Goal: Task Accomplishment & Management: Manage account settings

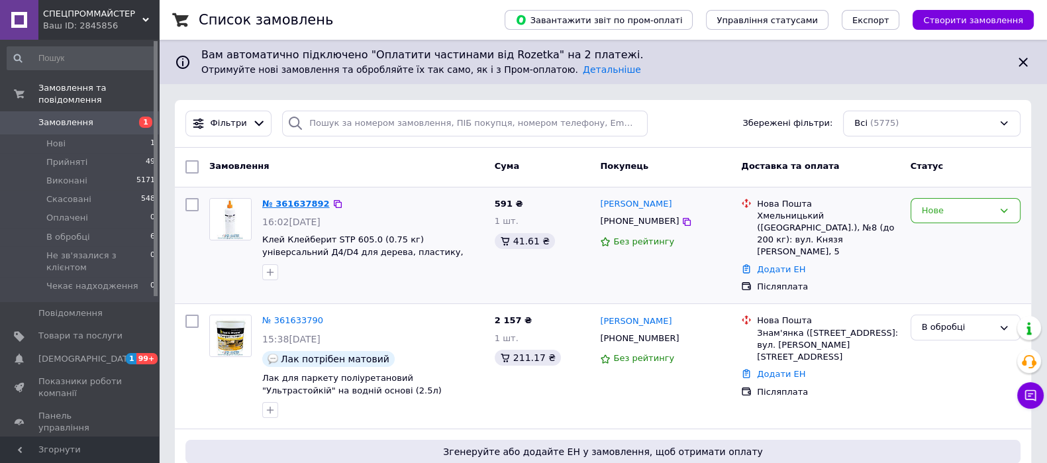
click at [279, 201] on link "№ 361637892" at bounding box center [296, 204] width 68 height 10
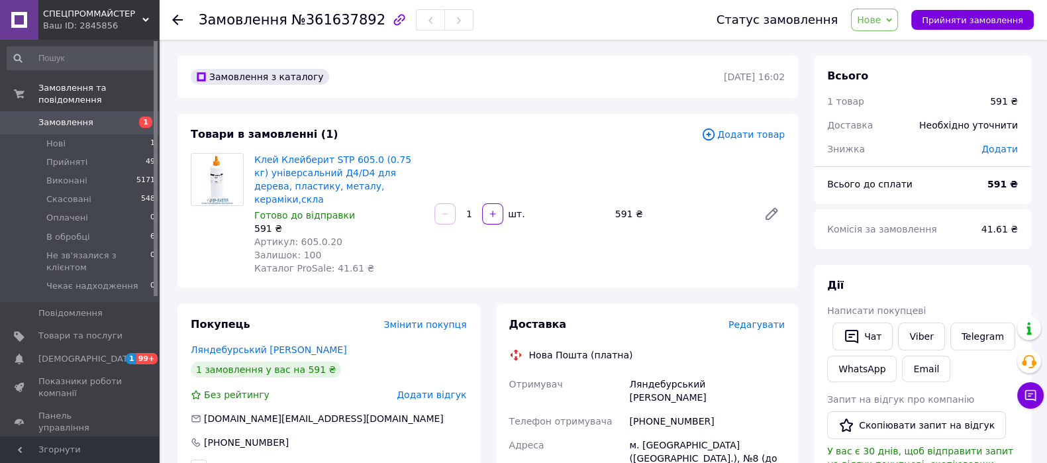
click at [745, 135] on span "Додати товар" at bounding box center [743, 134] width 83 height 15
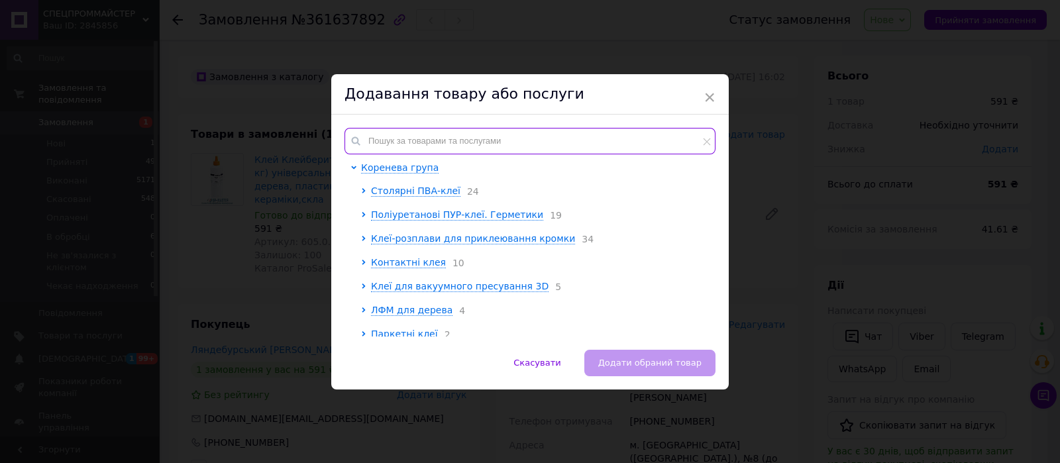
click at [434, 131] on input "text" at bounding box center [530, 141] width 371 height 27
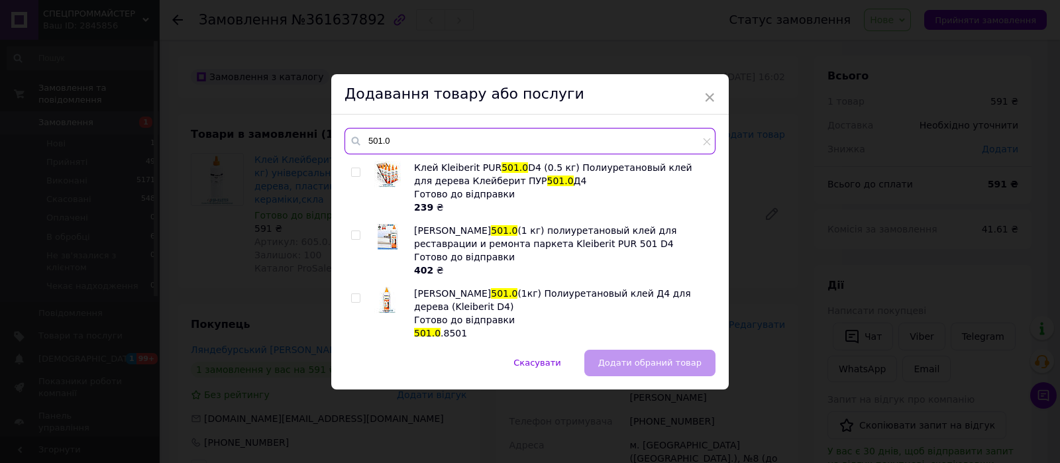
type input "501.0"
click at [354, 234] on input "checkbox" at bounding box center [355, 235] width 9 height 9
checkbox input "true"
click at [632, 358] on span "Додати обраний товар" at bounding box center [649, 363] width 103 height 10
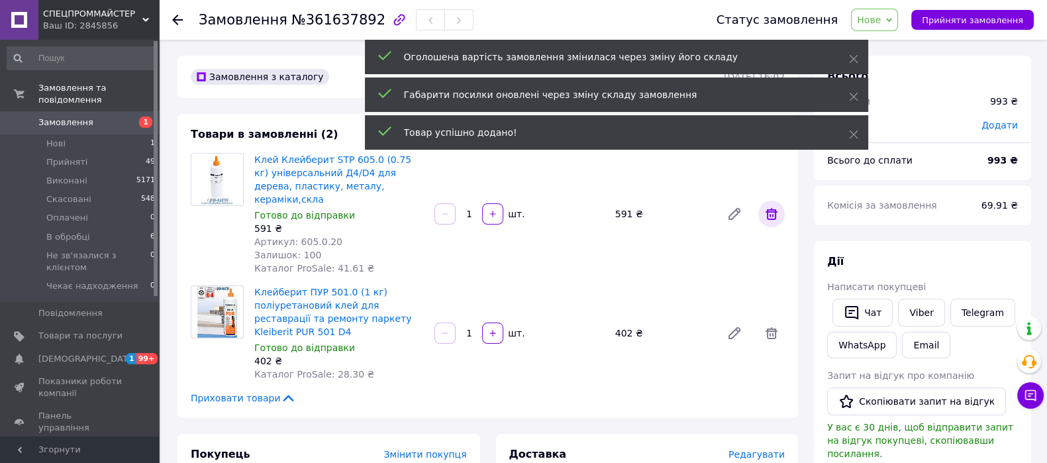
click at [775, 210] on icon at bounding box center [772, 214] width 16 height 16
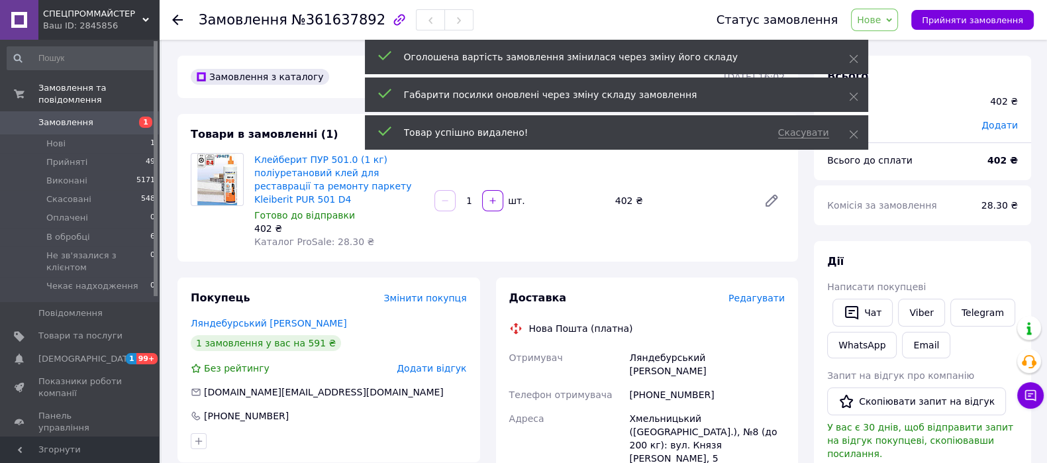
click at [892, 20] on icon at bounding box center [889, 20] width 6 height 6
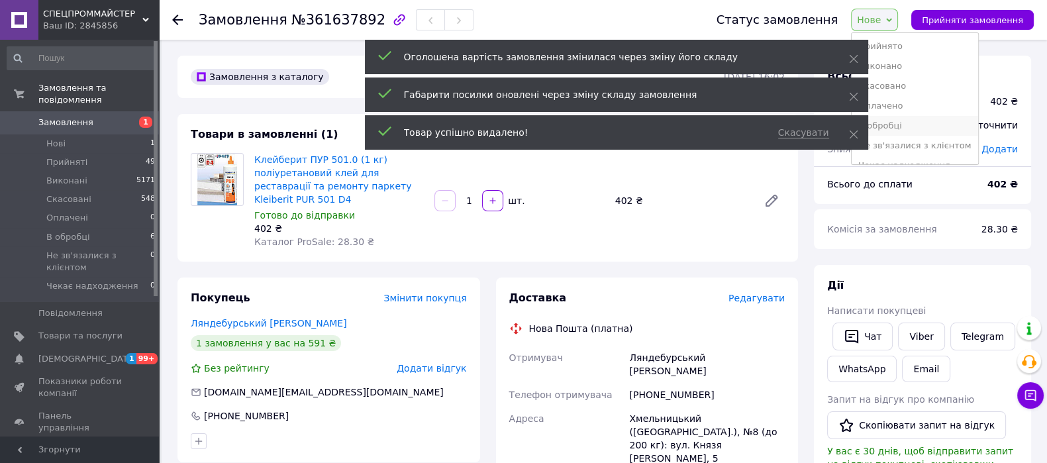
click at [905, 123] on li "В обробці" at bounding box center [915, 126] width 126 height 20
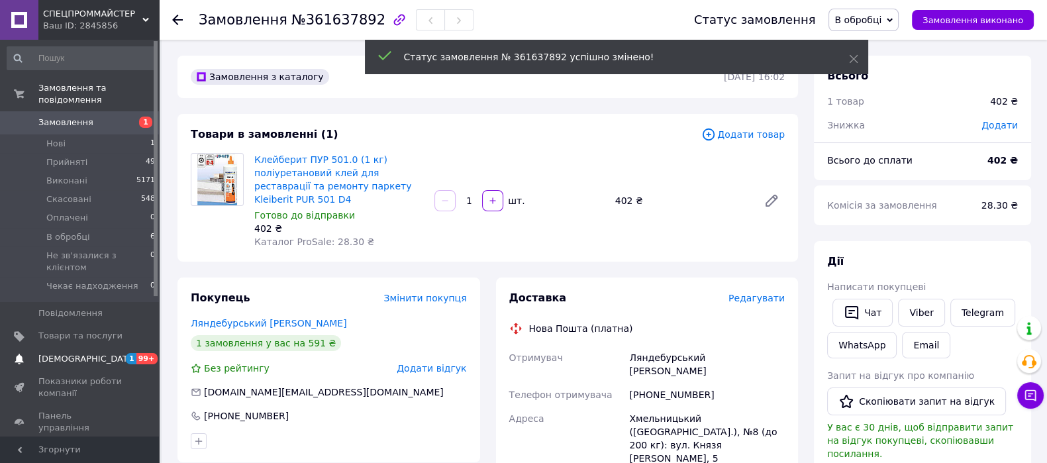
click at [62, 353] on span "[DEMOGRAPHIC_DATA]" at bounding box center [87, 359] width 98 height 12
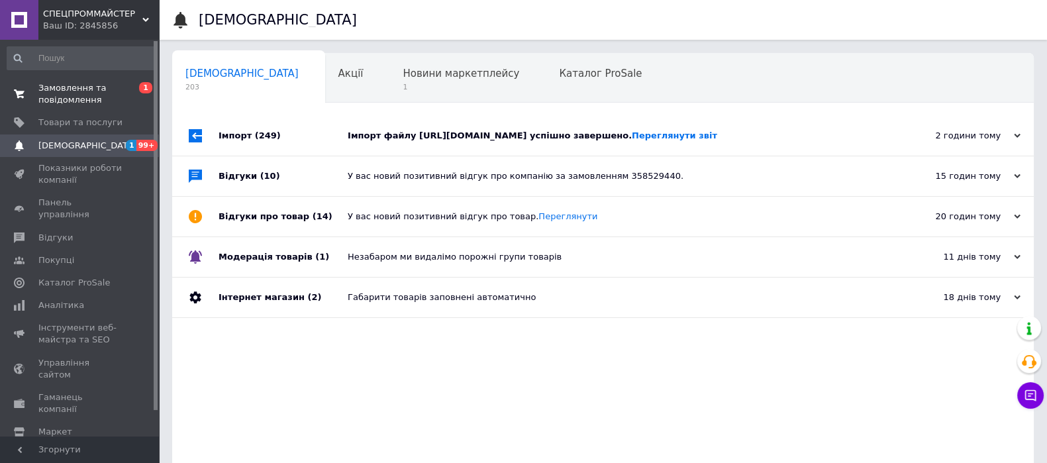
click at [73, 91] on span "Замовлення та повідомлення" at bounding box center [80, 94] width 84 height 24
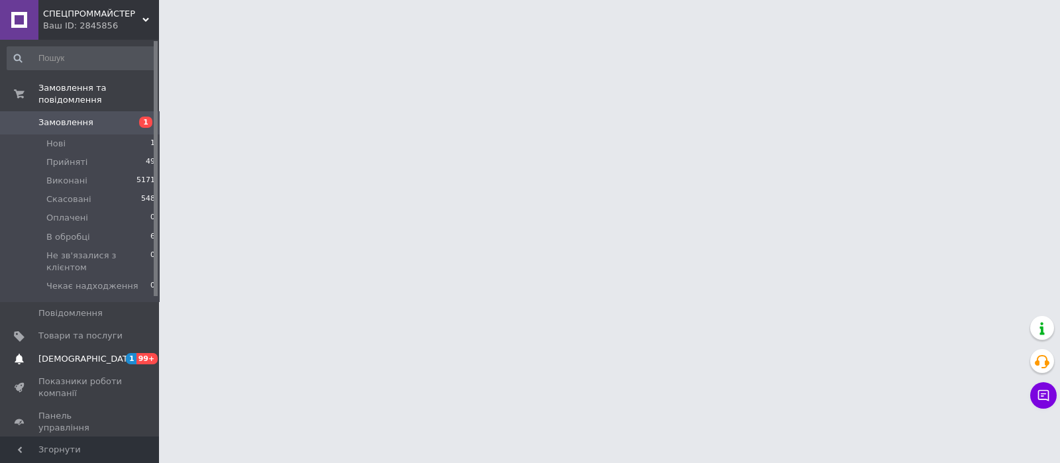
click at [52, 353] on span "[DEMOGRAPHIC_DATA]" at bounding box center [87, 359] width 98 height 12
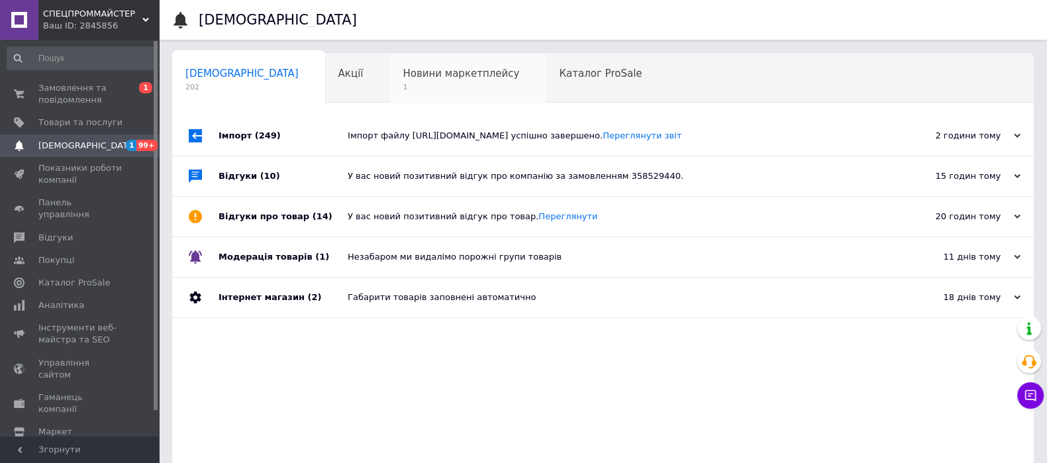
click at [403, 87] on span "1" at bounding box center [461, 87] width 117 height 10
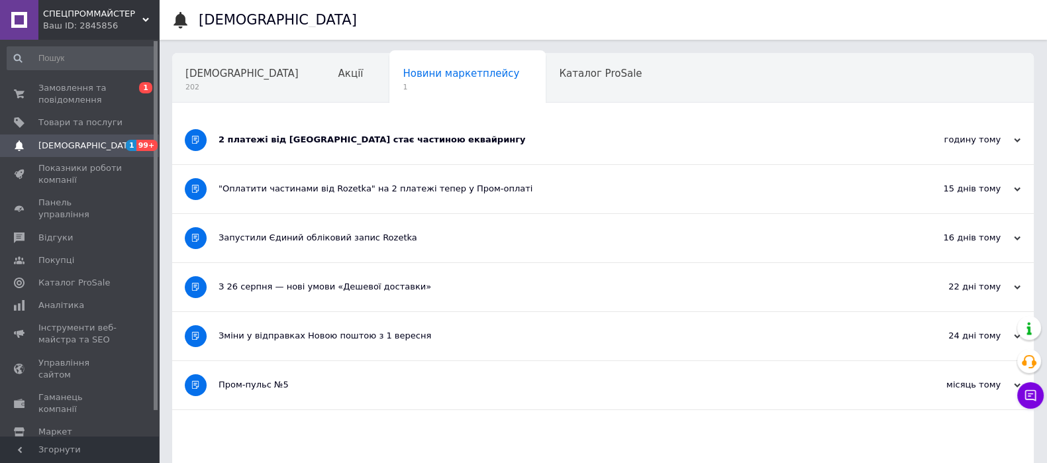
click at [492, 147] on div "2 платежі від [GEOGRAPHIC_DATA] стає частиною еквайрингу" at bounding box center [554, 140] width 670 height 48
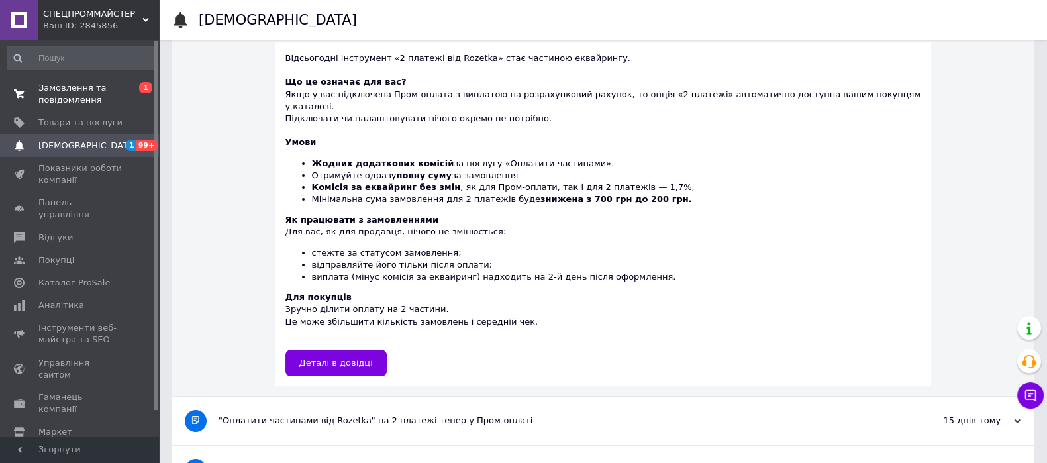
scroll to position [248, 0]
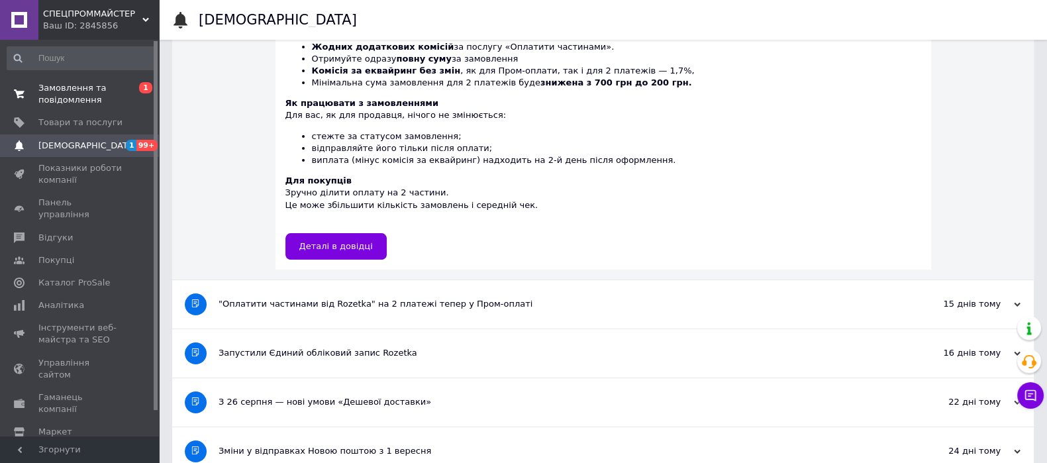
click at [56, 77] on link "Замовлення та повідомлення 0 1" at bounding box center [81, 94] width 163 height 34
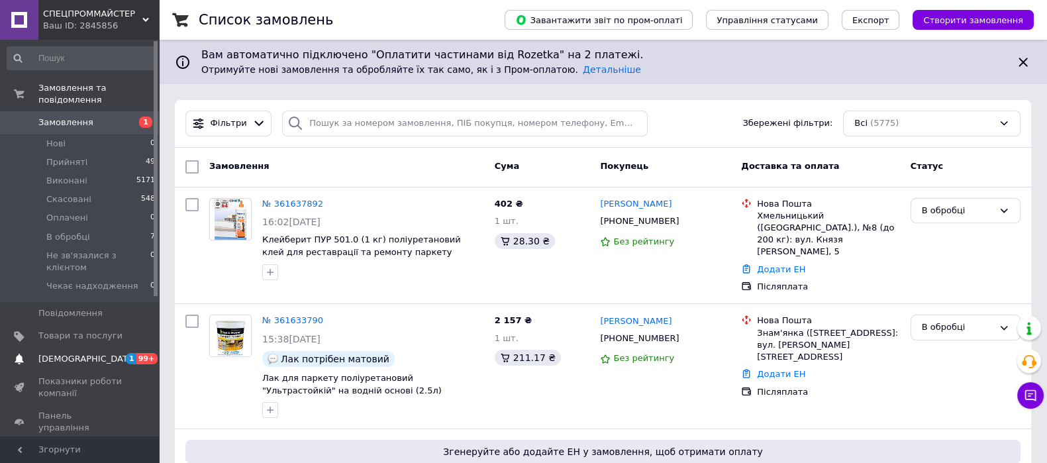
click at [86, 353] on span "[DEMOGRAPHIC_DATA]" at bounding box center [80, 359] width 84 height 12
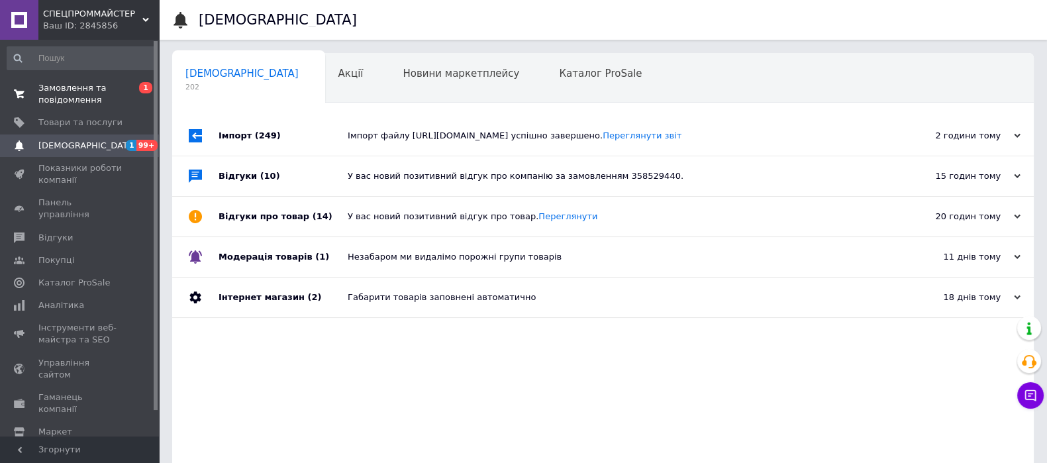
click at [68, 94] on span "Замовлення та повідомлення" at bounding box center [80, 94] width 84 height 24
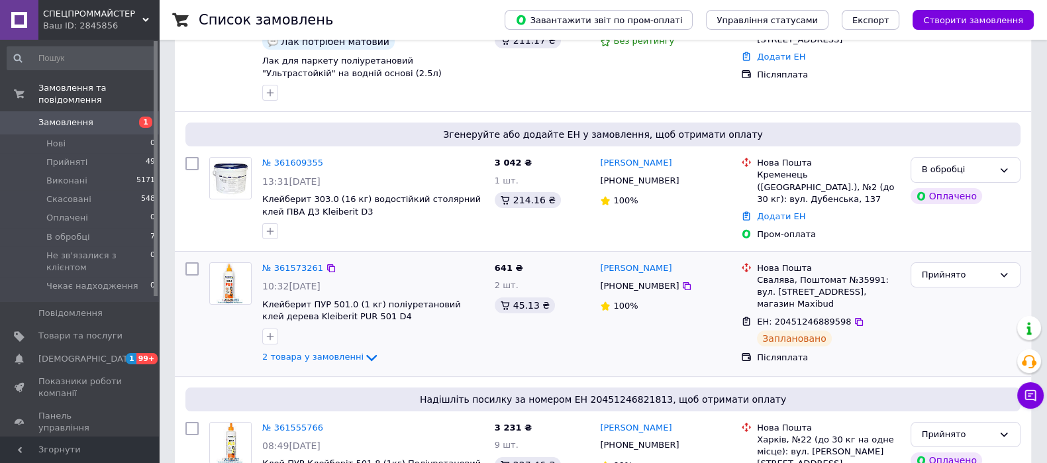
scroll to position [414, 0]
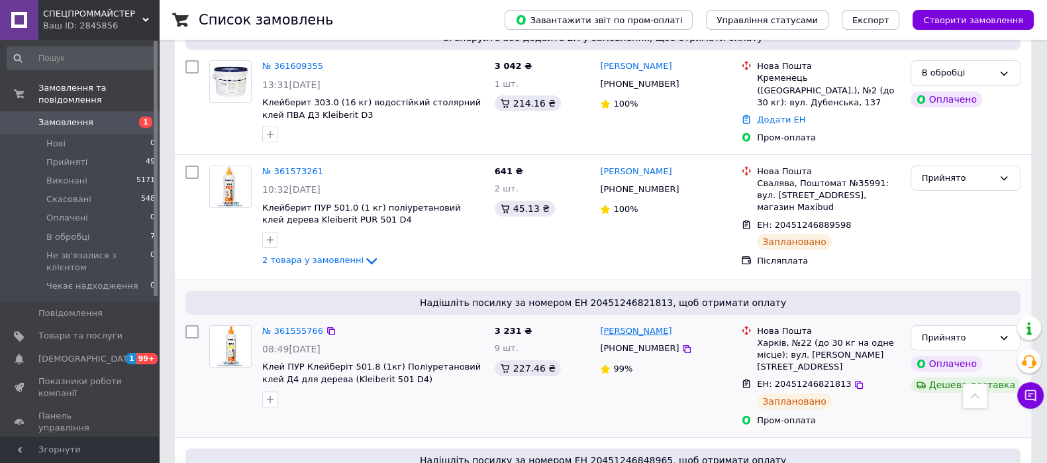
click at [649, 325] on link "[PERSON_NAME]" at bounding box center [636, 331] width 72 height 13
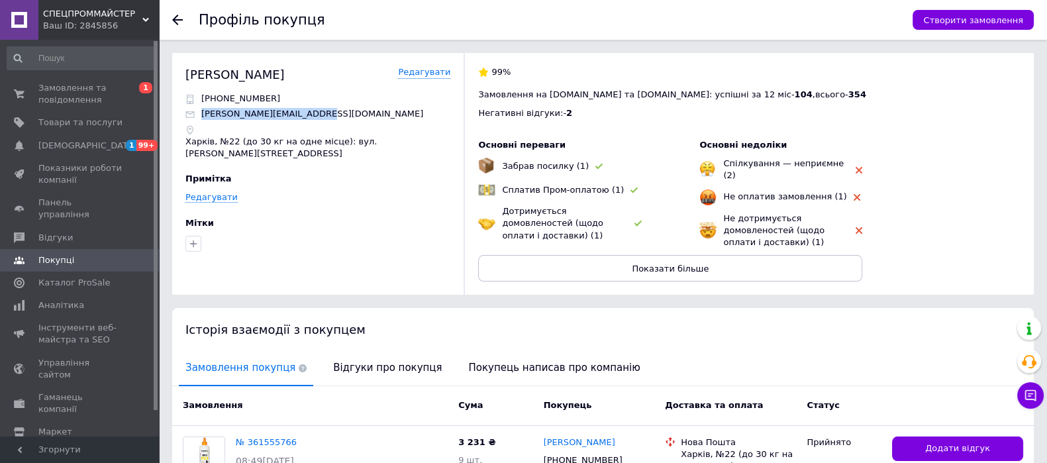
drag, startPoint x: 314, startPoint y: 113, endPoint x: 201, endPoint y: 111, distance: 113.3
click at [201, 111] on div "[PERSON_NAME][EMAIL_ADDRESS][DOMAIN_NAME]" at bounding box center [318, 114] width 265 height 12
copy p "[PERSON_NAME][EMAIL_ADDRESS][DOMAIN_NAME]"
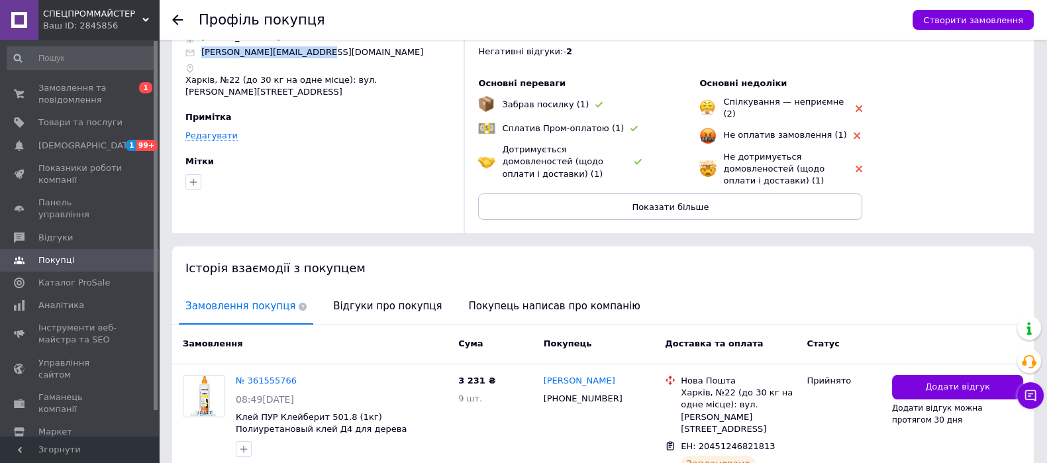
scroll to position [131, 0]
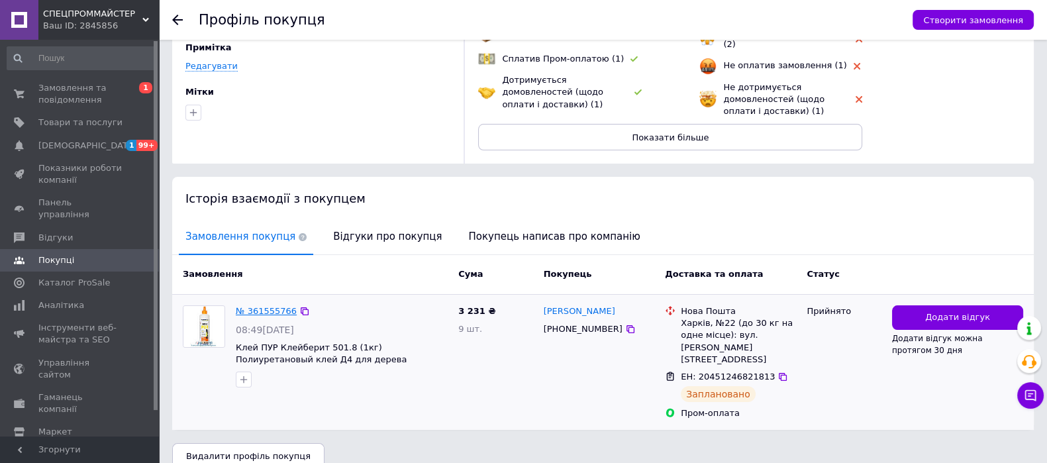
click at [278, 306] on link "№ 361555766" at bounding box center [266, 311] width 61 height 10
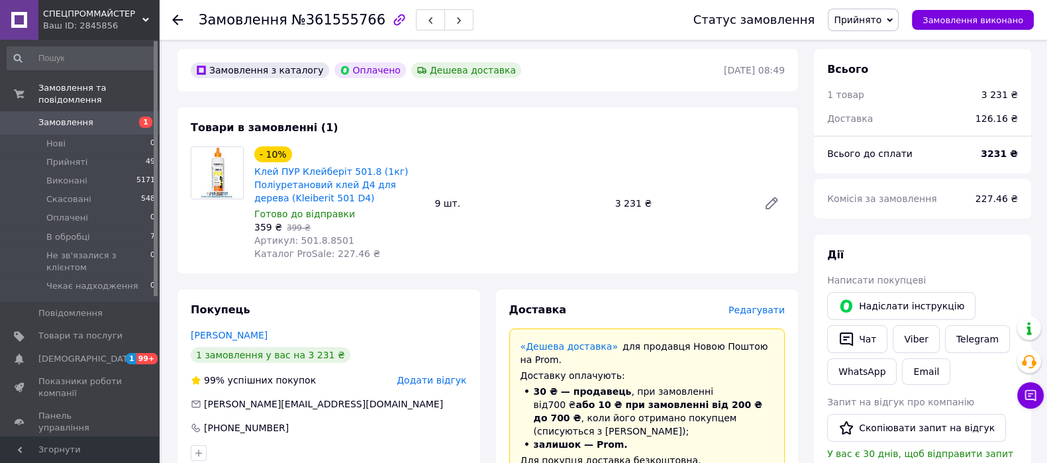
scroll to position [82, 0]
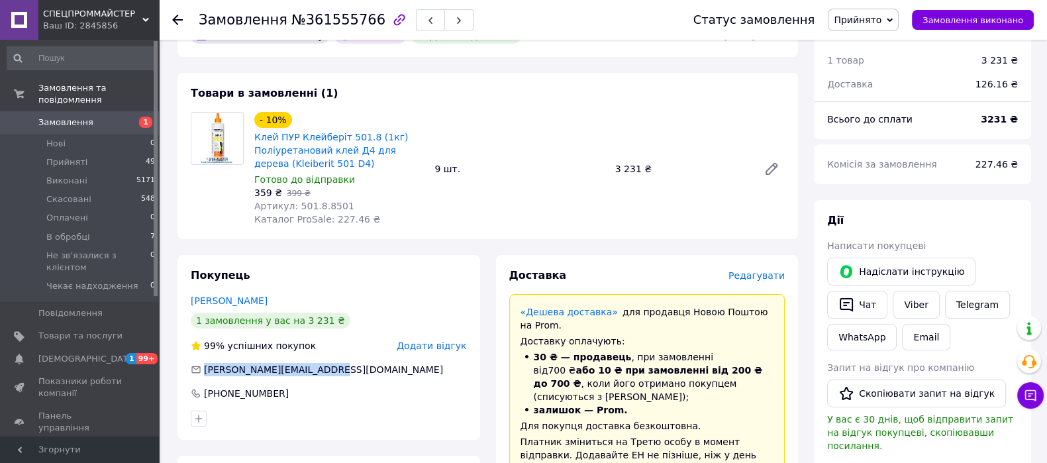
drag, startPoint x: 347, startPoint y: 376, endPoint x: 205, endPoint y: 362, distance: 142.5
click at [205, 362] on div "Покупець [PERSON_NAME] 1 замовлення у вас на 3 231 ₴ 99% успішних покупок Додат…" at bounding box center [329, 347] width 303 height 185
copy span "[PERSON_NAME][EMAIL_ADDRESS][DOMAIN_NAME]"
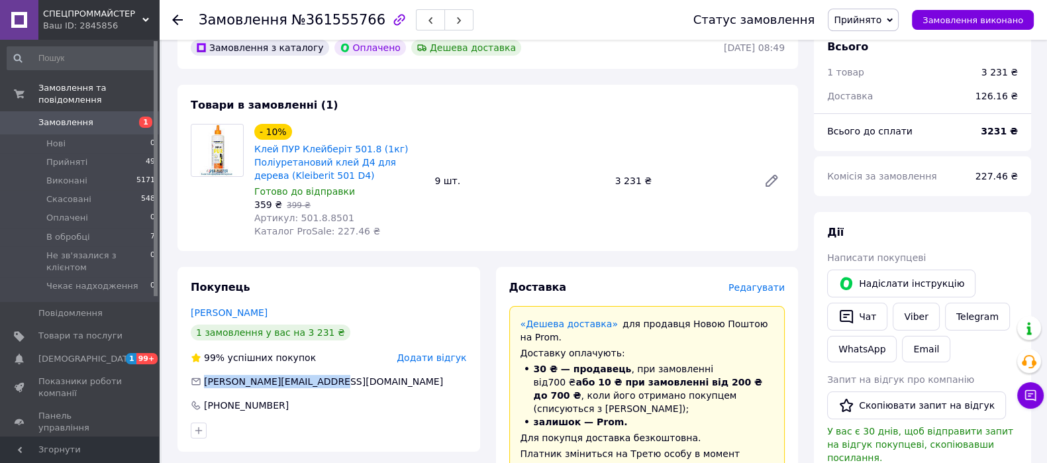
scroll to position [0, 0]
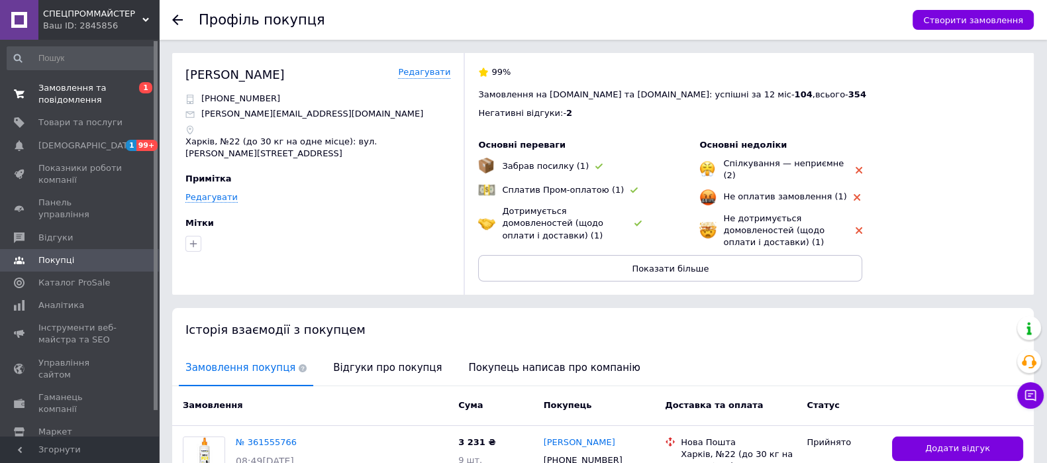
click at [83, 92] on span "Замовлення та повідомлення" at bounding box center [80, 94] width 84 height 24
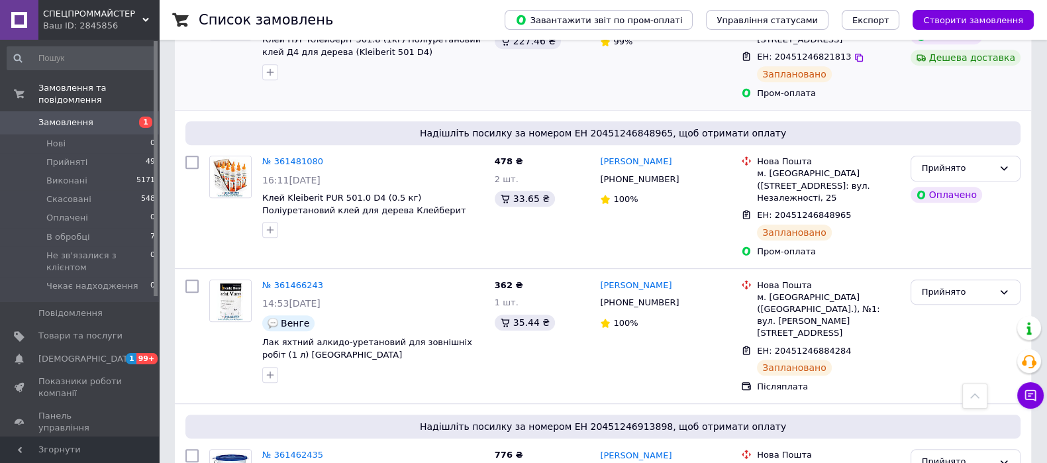
scroll to position [745, 0]
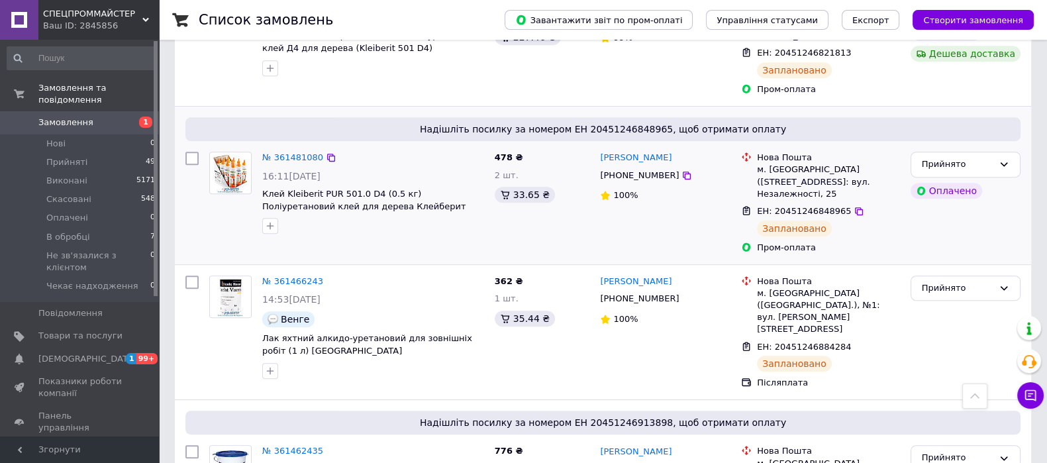
click at [629, 146] on div "[PERSON_NAME] [PHONE_NUMBER] 100%" at bounding box center [665, 202] width 141 height 113
click at [621, 152] on link "[PERSON_NAME]" at bounding box center [636, 158] width 72 height 13
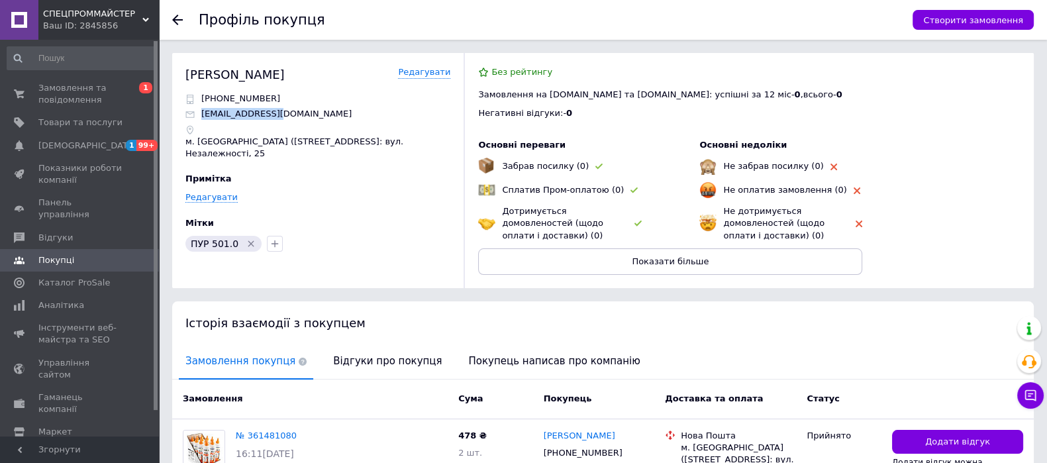
drag, startPoint x: 286, startPoint y: 117, endPoint x: 199, endPoint y: 117, distance: 86.8
click at [199, 117] on div "[EMAIL_ADDRESS][DOMAIN_NAME]" at bounding box center [318, 114] width 265 height 12
copy p "[EMAIL_ADDRESS][DOMAIN_NAME]"
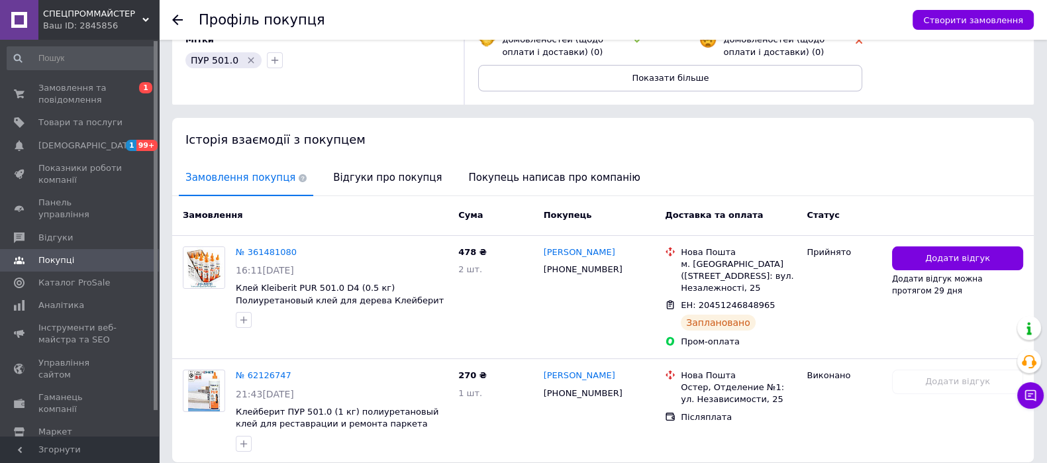
scroll to position [235, 0]
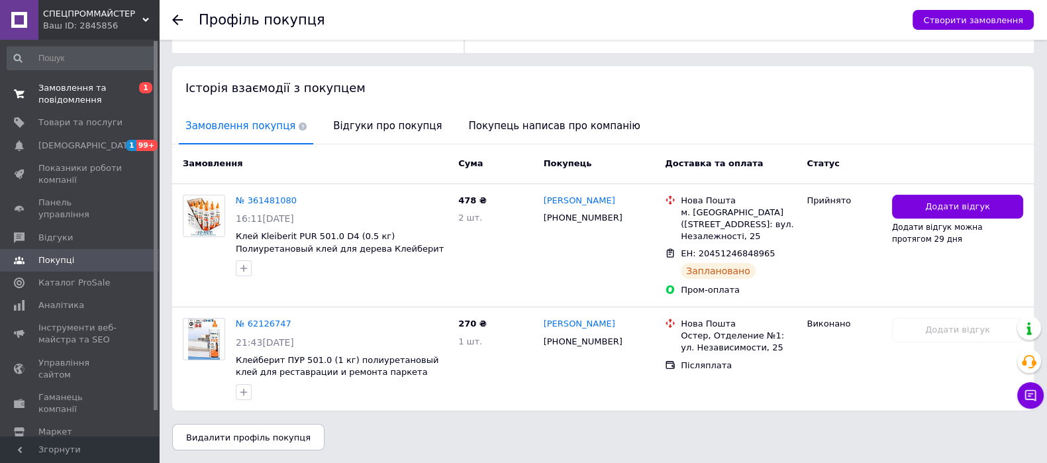
click at [57, 105] on span "Замовлення та повідомлення" at bounding box center [80, 94] width 84 height 24
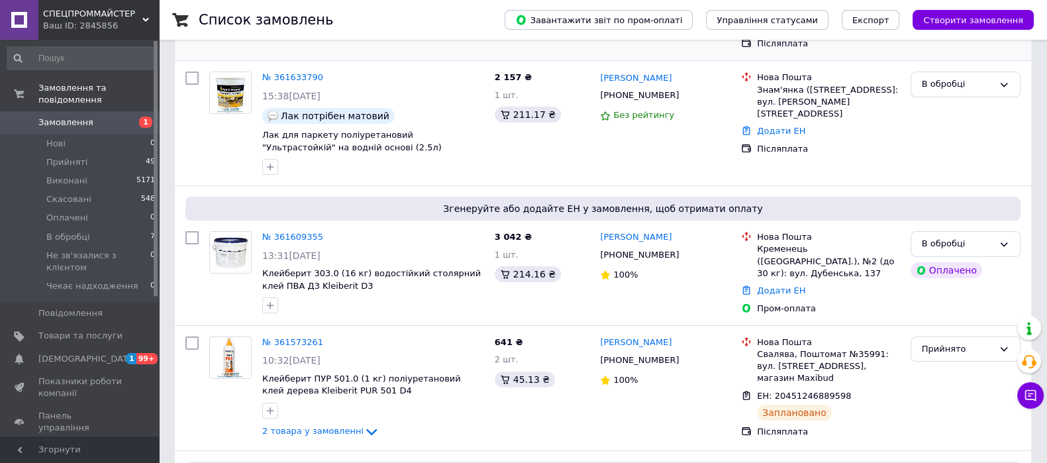
scroll to position [248, 0]
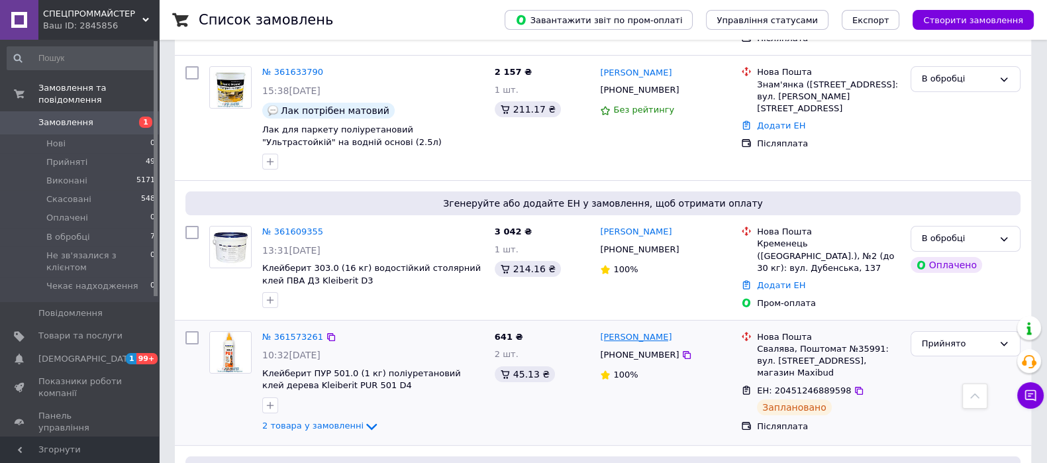
click at [619, 331] on link "[PERSON_NAME]" at bounding box center [636, 337] width 72 height 13
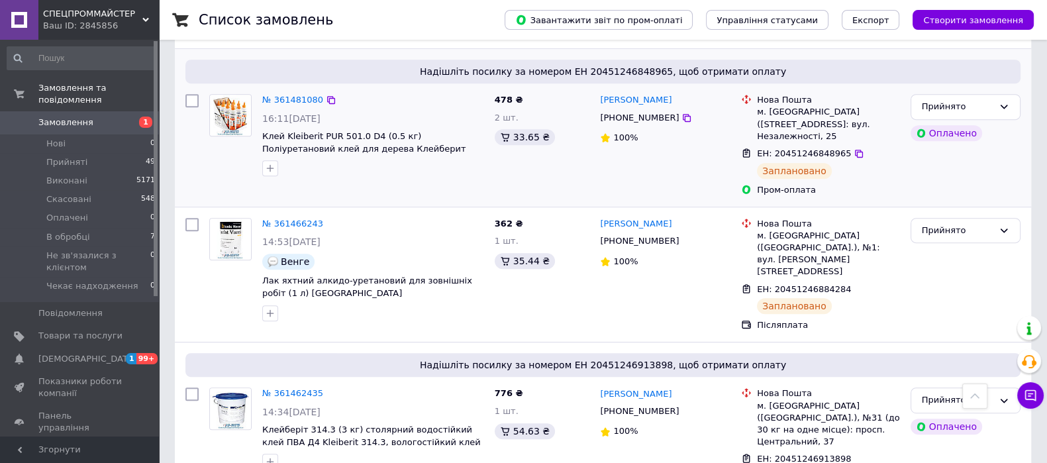
scroll to position [828, 0]
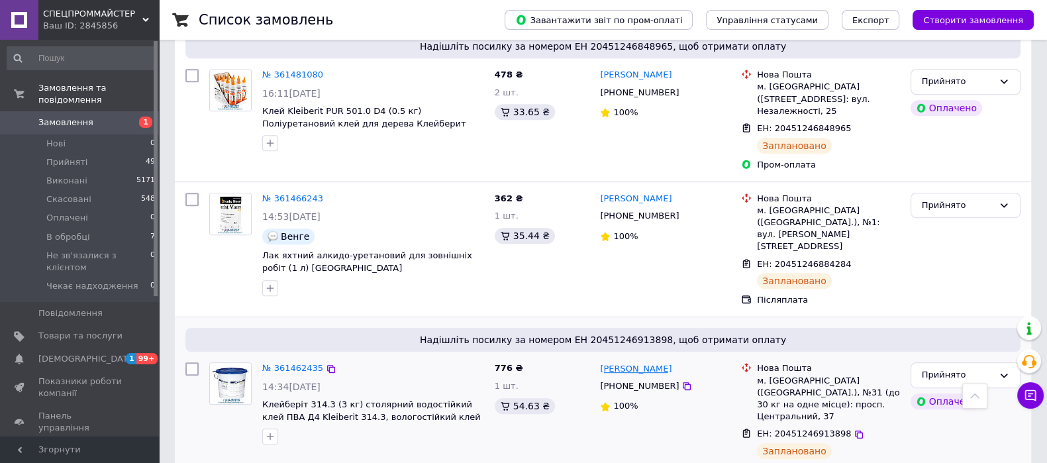
click at [652, 363] on link "[PERSON_NAME]" at bounding box center [636, 369] width 72 height 13
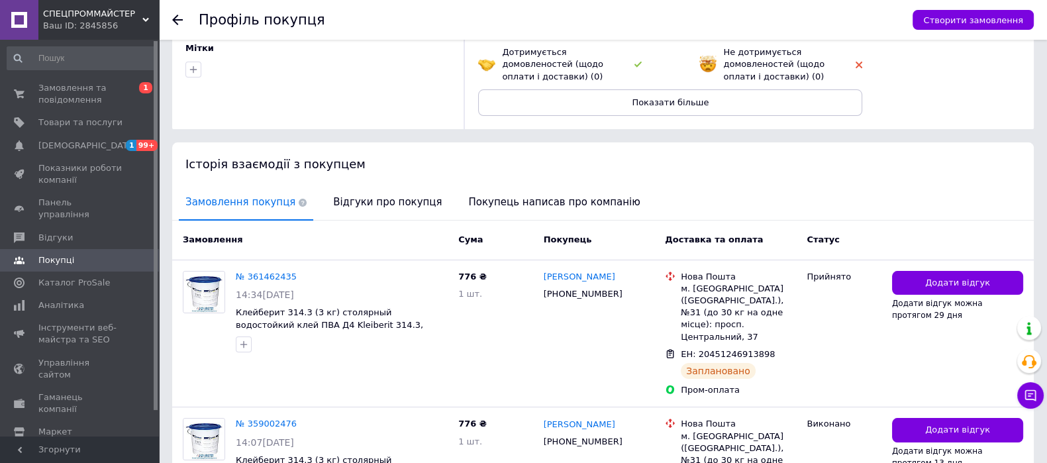
scroll to position [165, 0]
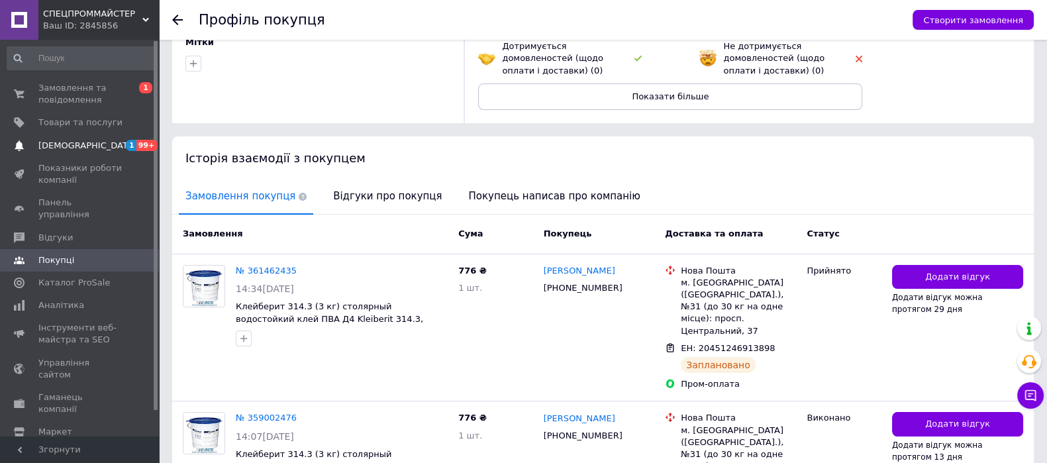
click at [100, 146] on span "[DEMOGRAPHIC_DATA]" at bounding box center [80, 146] width 84 height 12
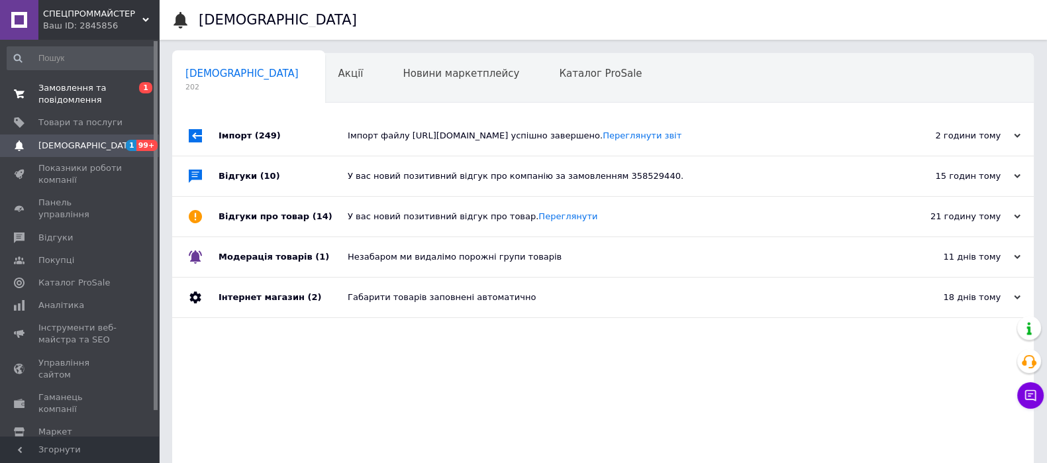
click at [86, 93] on span "Замовлення та повідомлення" at bounding box center [80, 94] width 84 height 24
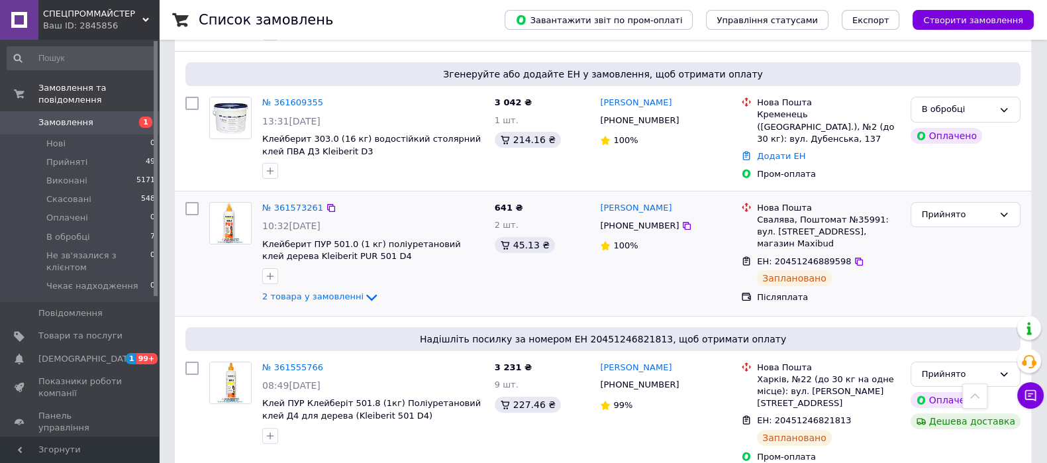
scroll to position [414, 0]
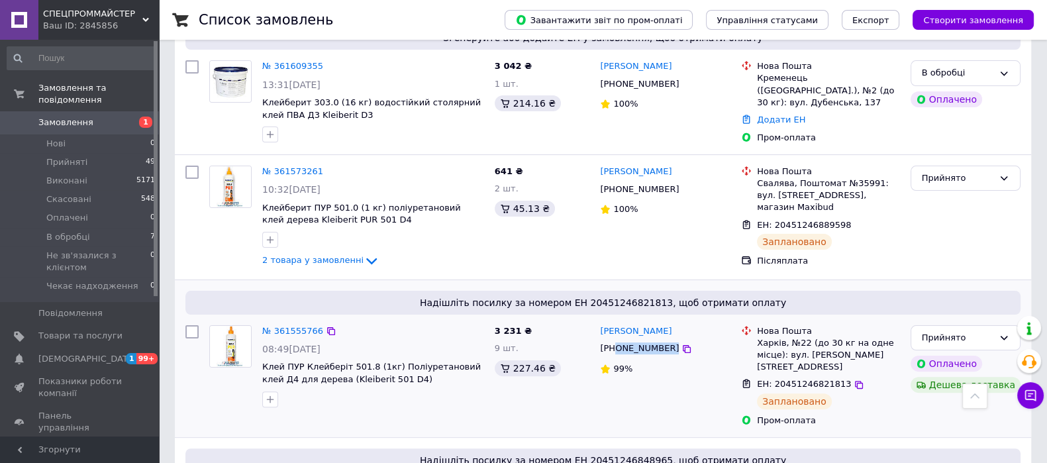
drag, startPoint x: 701, startPoint y: 337, endPoint x: 617, endPoint y: 337, distance: 84.1
click at [617, 341] on div "[PHONE_NUMBER]" at bounding box center [665, 348] width 133 height 15
copy div "0507383993"
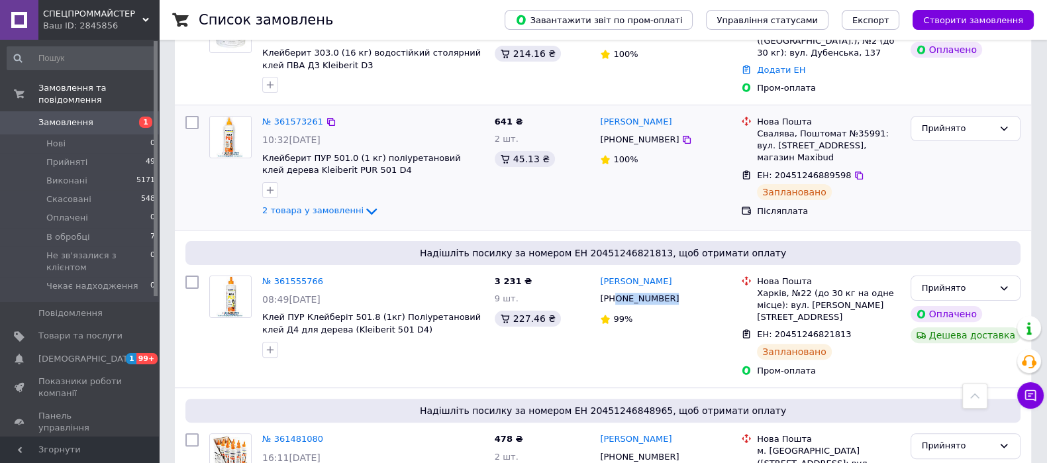
scroll to position [745, 0]
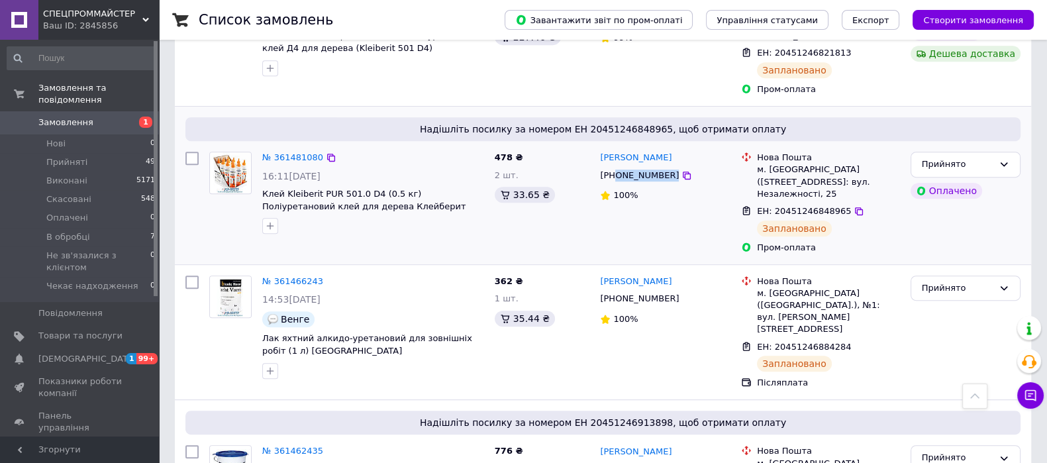
drag, startPoint x: 705, startPoint y: 150, endPoint x: 615, endPoint y: 150, distance: 90.1
click at [615, 168] on div "[PHONE_NUMBER]" at bounding box center [665, 175] width 133 height 15
copy div "0935436219"
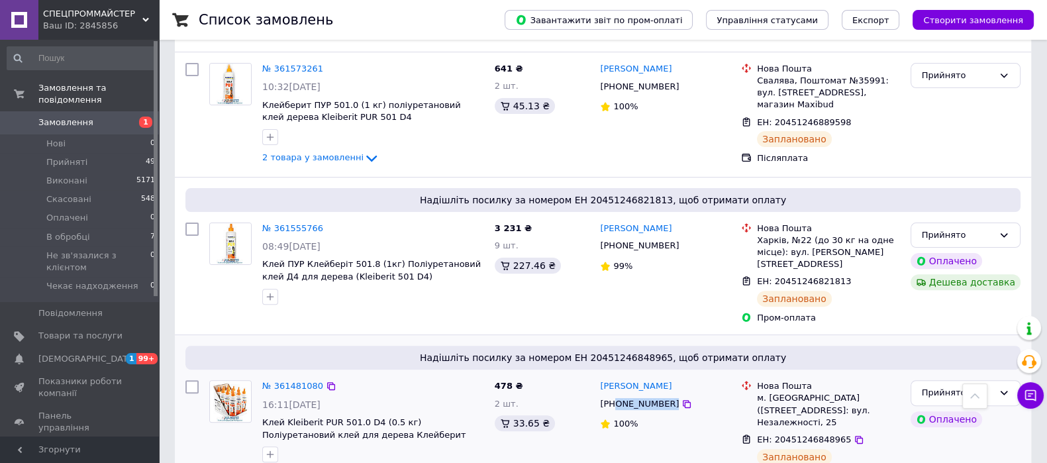
scroll to position [497, 0]
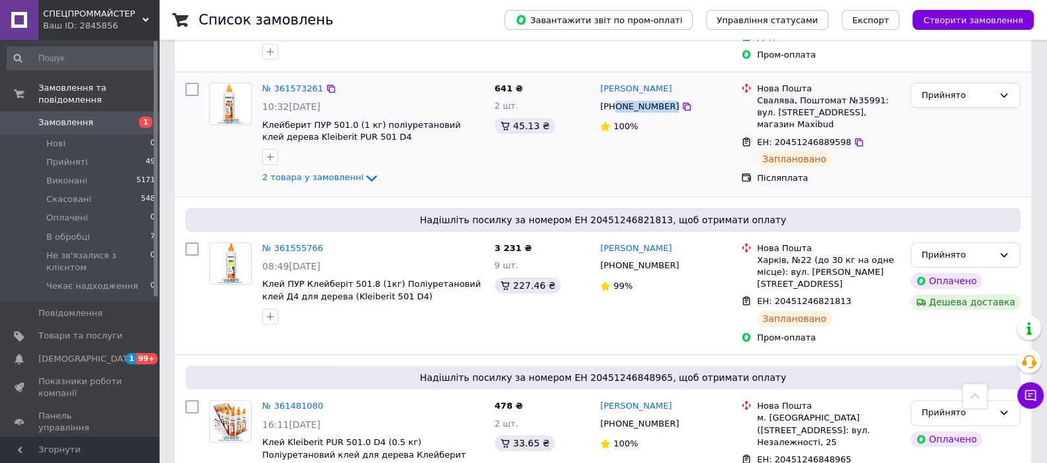
drag, startPoint x: 703, startPoint y: 93, endPoint x: 616, endPoint y: 87, distance: 87.0
click at [616, 99] on div "[PHONE_NUMBER]" at bounding box center [665, 106] width 133 height 15
copy div "0508278777"
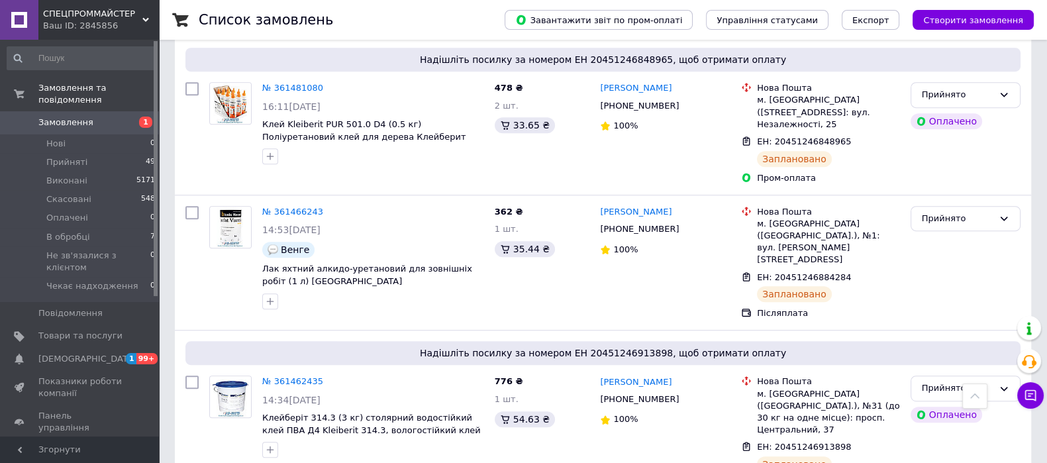
scroll to position [828, 0]
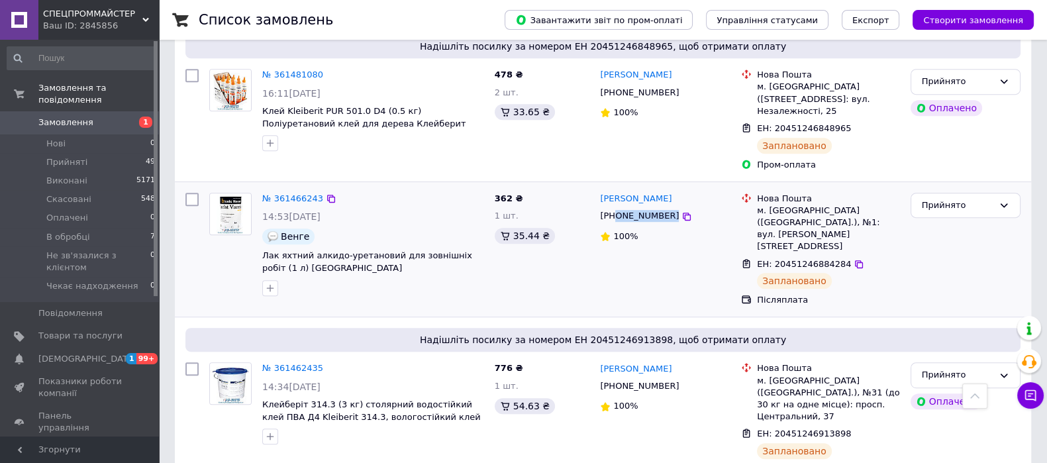
drag, startPoint x: 720, startPoint y: 193, endPoint x: 615, endPoint y: 187, distance: 104.2
click at [615, 209] on div "[PHONE_NUMBER]" at bounding box center [665, 216] width 133 height 15
copy div "0983190989"
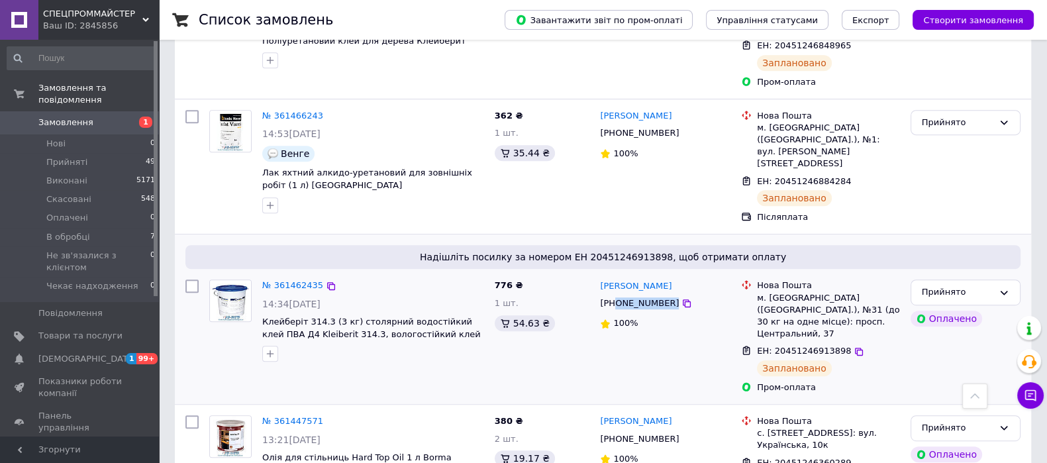
drag, startPoint x: 699, startPoint y: 270, endPoint x: 617, endPoint y: 270, distance: 81.5
click at [617, 296] on div "[PHONE_NUMBER]" at bounding box center [665, 303] width 133 height 15
copy div "0982558083"
click at [623, 280] on link "[PERSON_NAME]" at bounding box center [636, 286] width 72 height 13
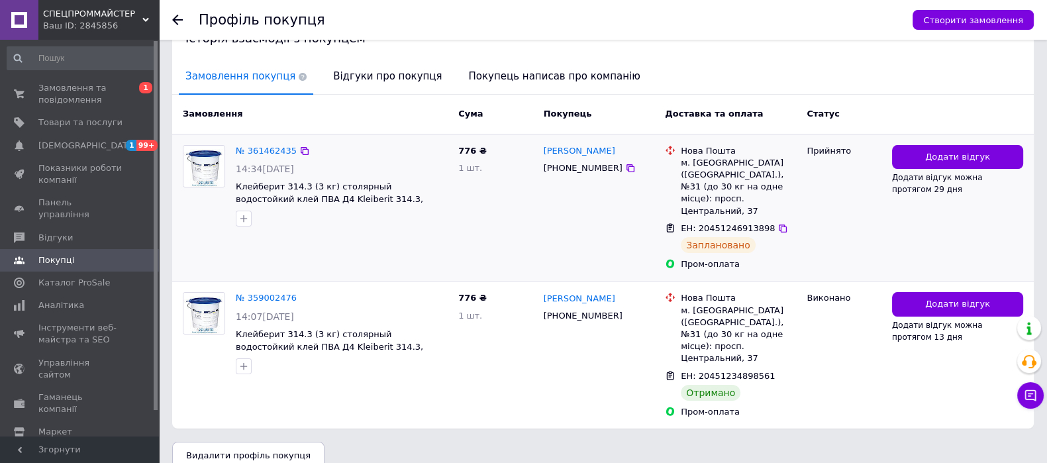
scroll to position [303, 0]
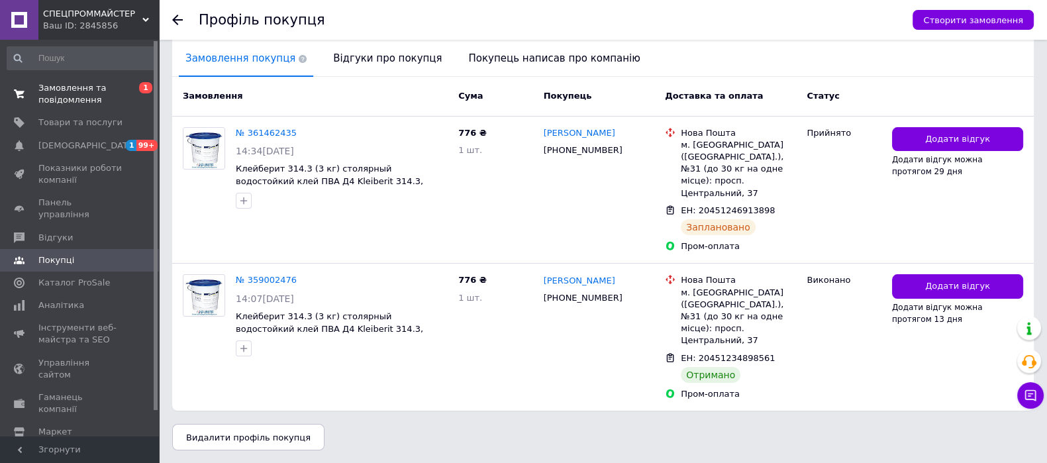
click at [69, 87] on span "Замовлення та повідомлення" at bounding box center [80, 94] width 84 height 24
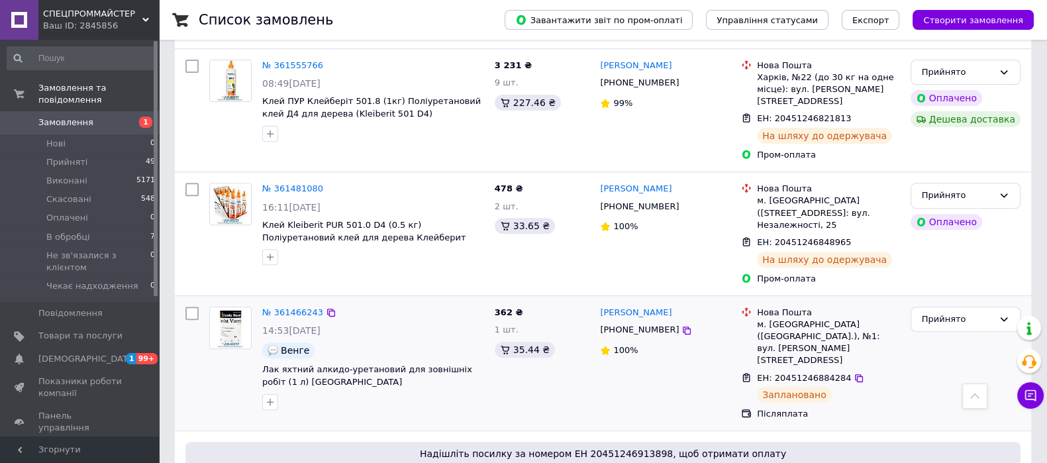
scroll to position [745, 0]
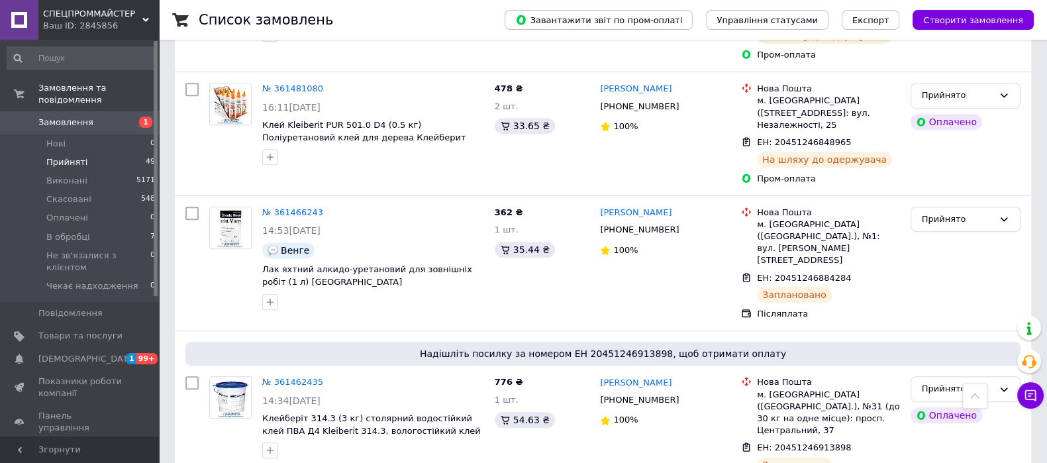
click at [76, 156] on span "Прийняті" at bounding box center [66, 162] width 41 height 12
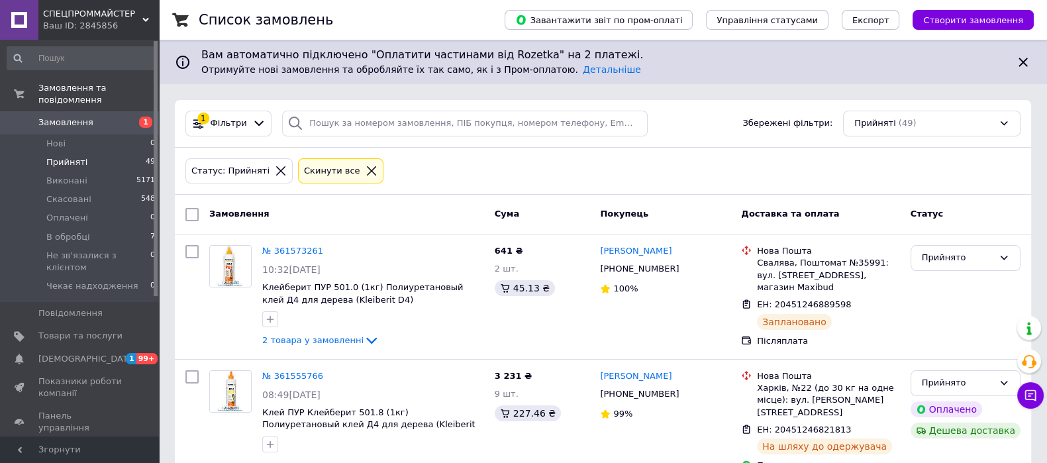
click at [367, 174] on icon at bounding box center [371, 170] width 9 height 9
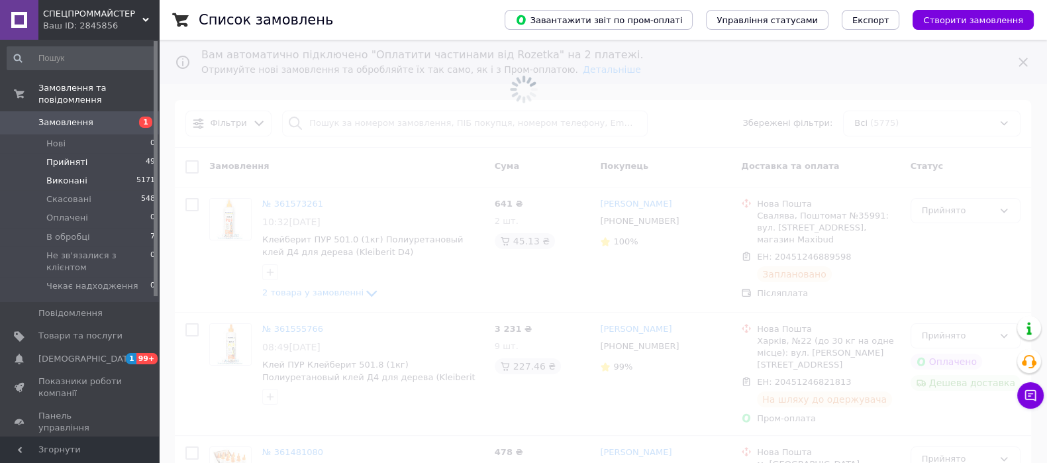
click at [66, 175] on span "Виконані" at bounding box center [66, 181] width 41 height 12
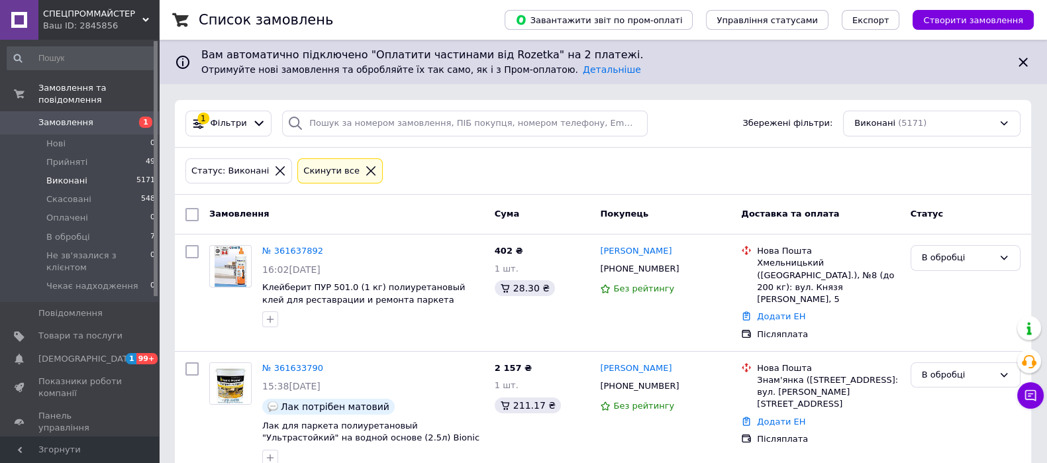
click at [229, 114] on div "1 Фільтри" at bounding box center [229, 124] width 86 height 26
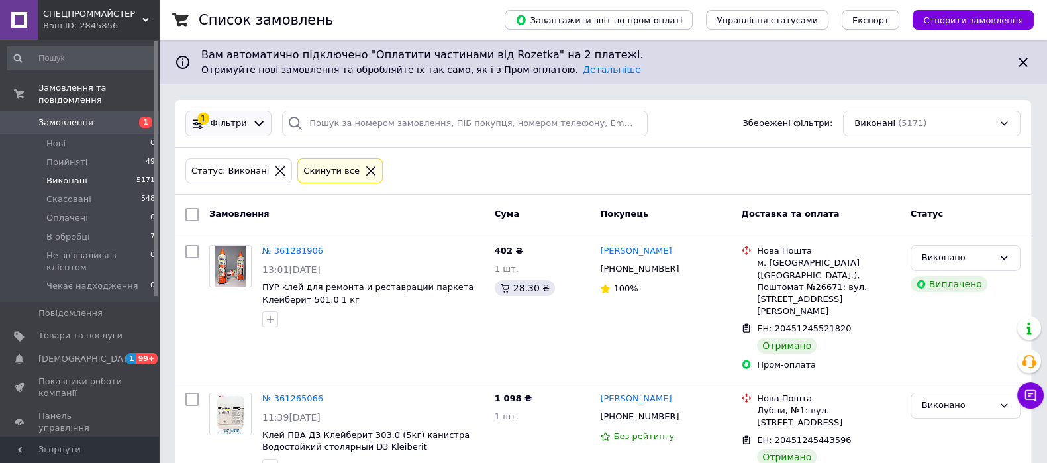
click at [252, 118] on icon at bounding box center [259, 124] width 14 height 14
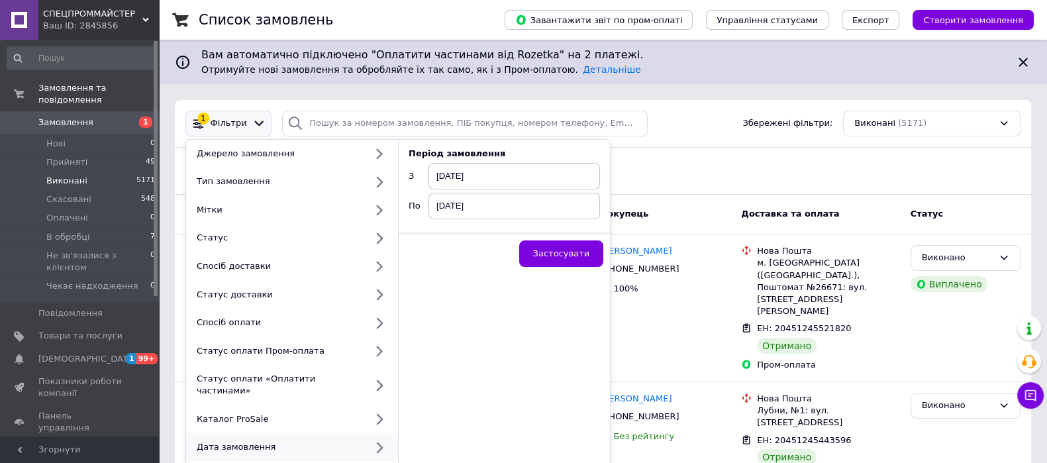
click at [483, 172] on span "[DATE]" at bounding box center [515, 176] width 172 height 27
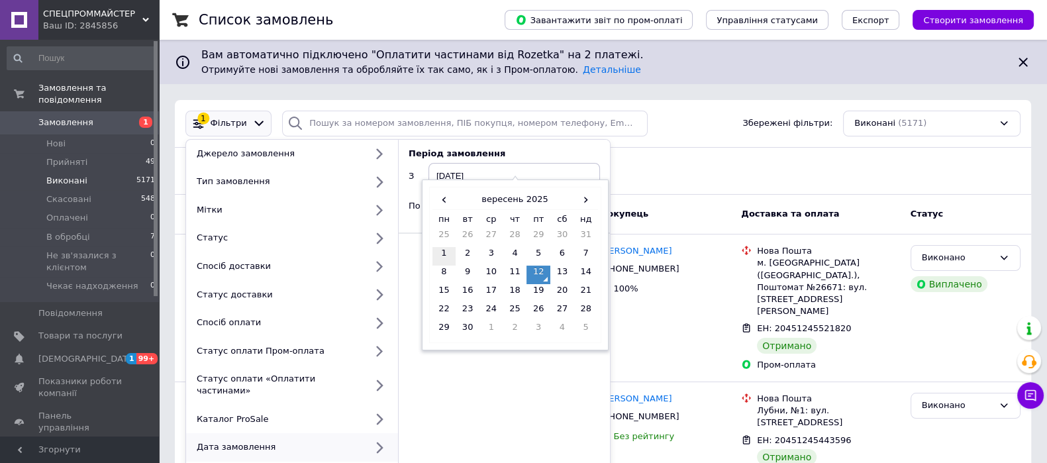
click at [443, 250] on td "1" at bounding box center [445, 256] width 24 height 19
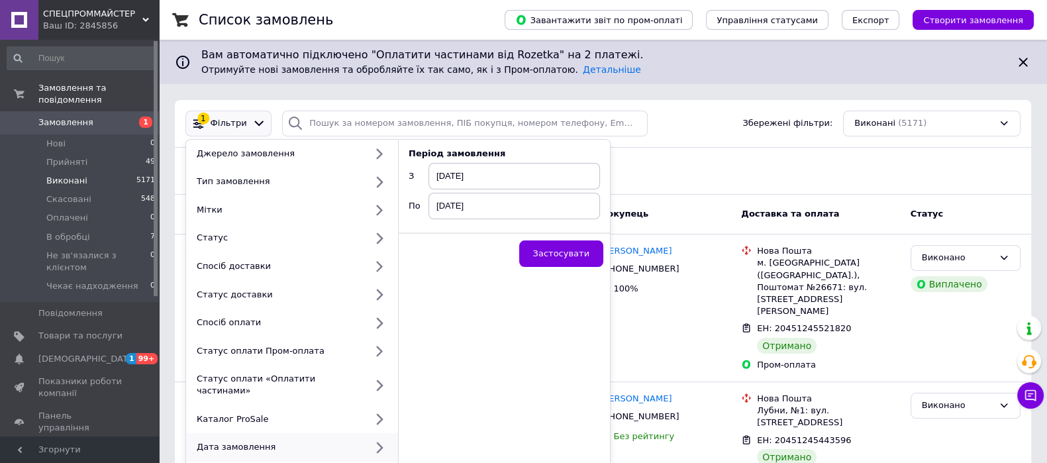
click at [456, 174] on span "[DATE]" at bounding box center [515, 176] width 172 height 27
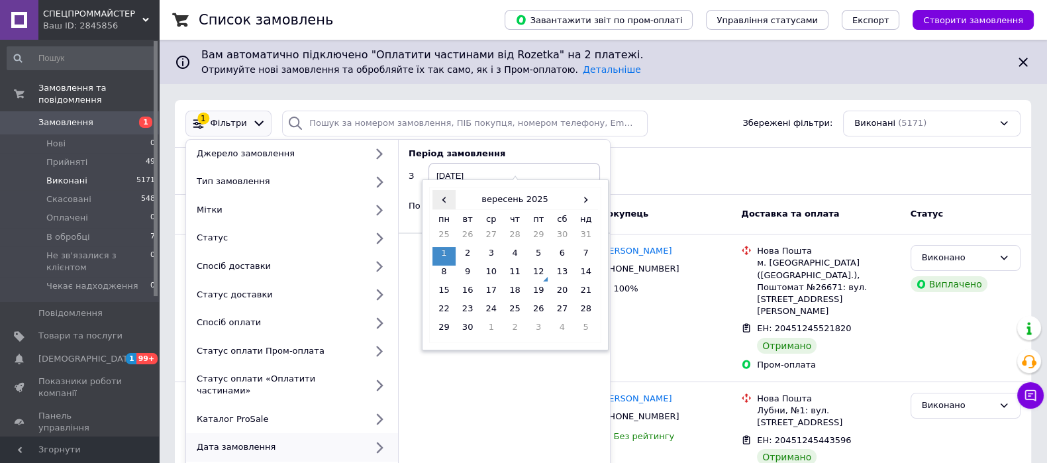
click at [440, 197] on span "‹" at bounding box center [445, 199] width 24 height 19
click at [517, 309] on td "28" at bounding box center [516, 312] width 24 height 19
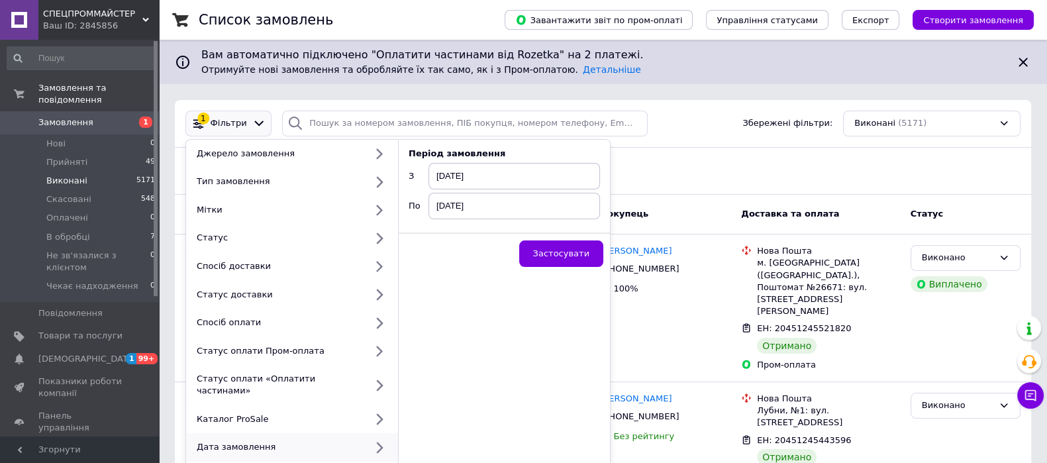
click at [468, 180] on span "[DATE]" at bounding box center [515, 176] width 172 height 27
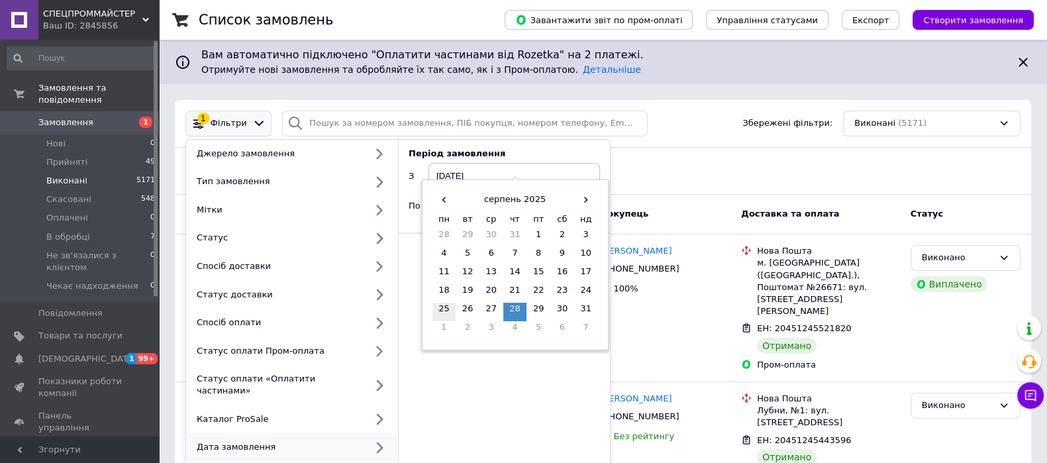
click at [444, 307] on td "25" at bounding box center [445, 312] width 24 height 19
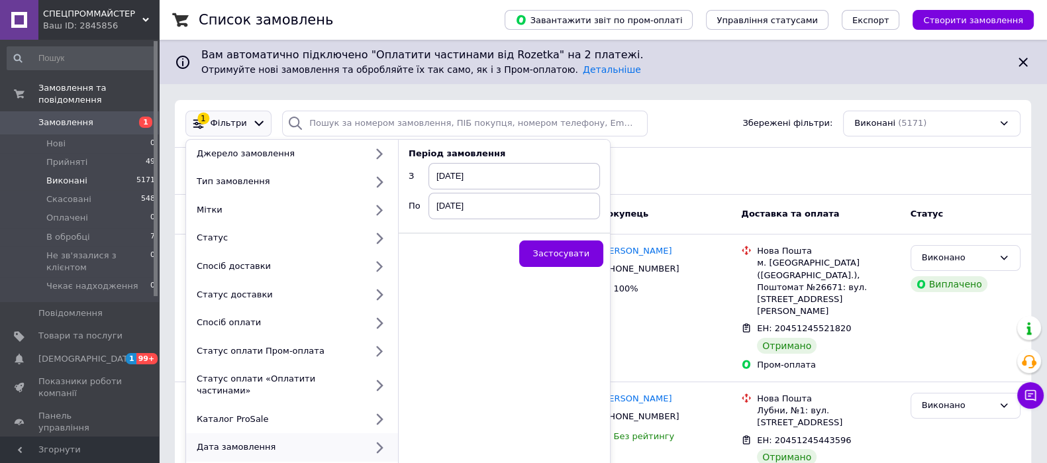
click at [568, 233] on div "Застосувати" at bounding box center [504, 253] width 211 height 41
click at [570, 253] on span "Застосувати" at bounding box center [561, 253] width 56 height 10
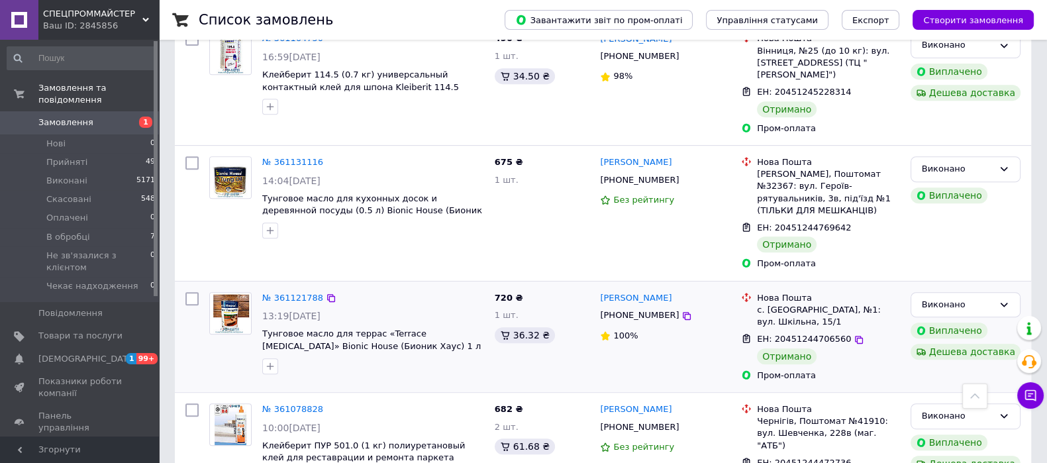
scroll to position [745, 0]
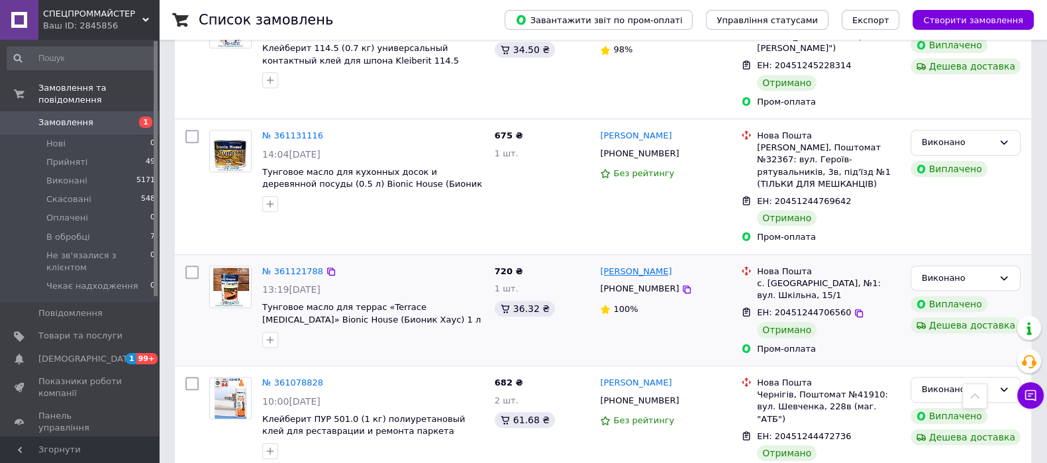
drag, startPoint x: 649, startPoint y: 187, endPoint x: 647, endPoint y: 193, distance: 6.9
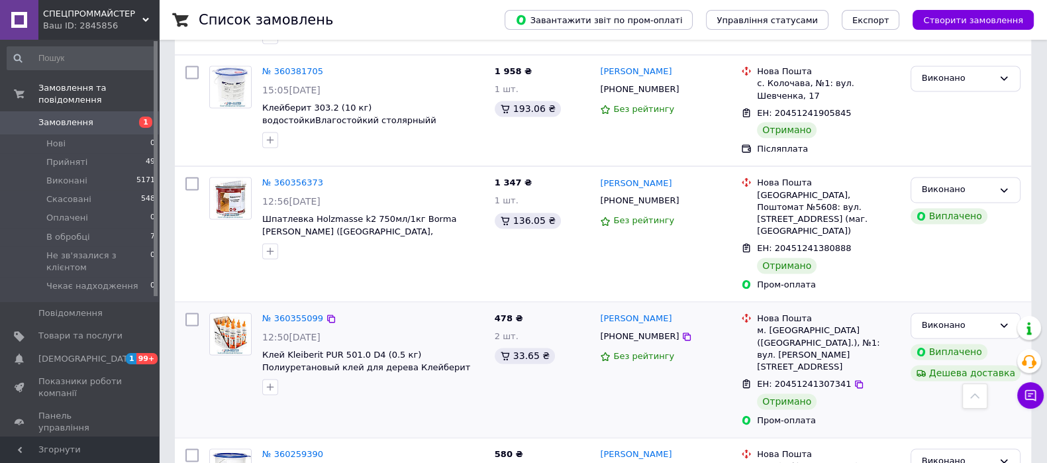
scroll to position [2567, 0]
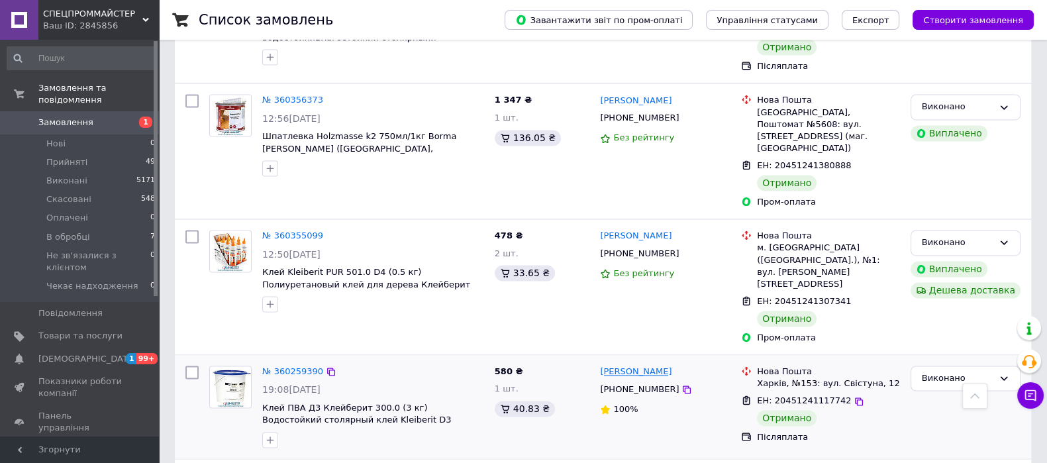
drag, startPoint x: 636, startPoint y: 129, endPoint x: 630, endPoint y: 140, distance: 13.3
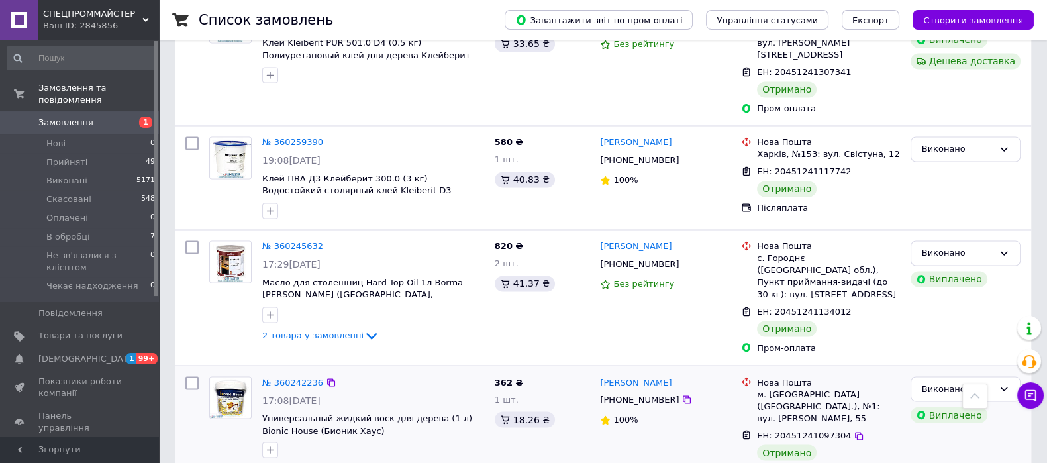
scroll to position [2816, 0]
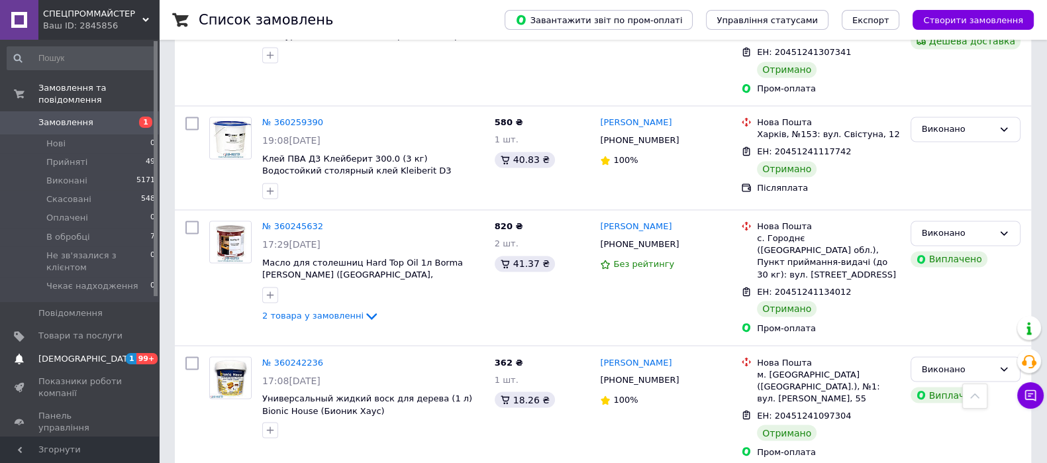
click at [39, 353] on span "[DEMOGRAPHIC_DATA]" at bounding box center [87, 359] width 98 height 12
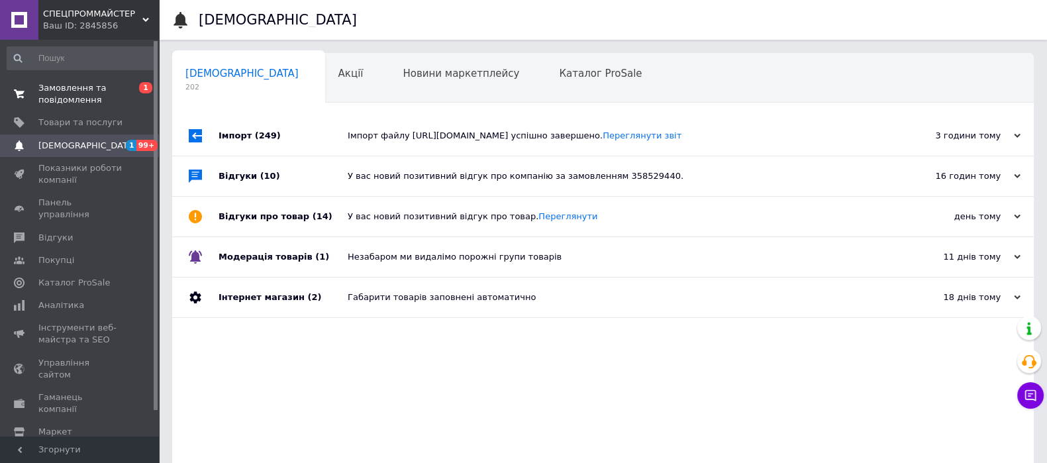
click at [60, 99] on span "Замовлення та повідомлення" at bounding box center [80, 94] width 84 height 24
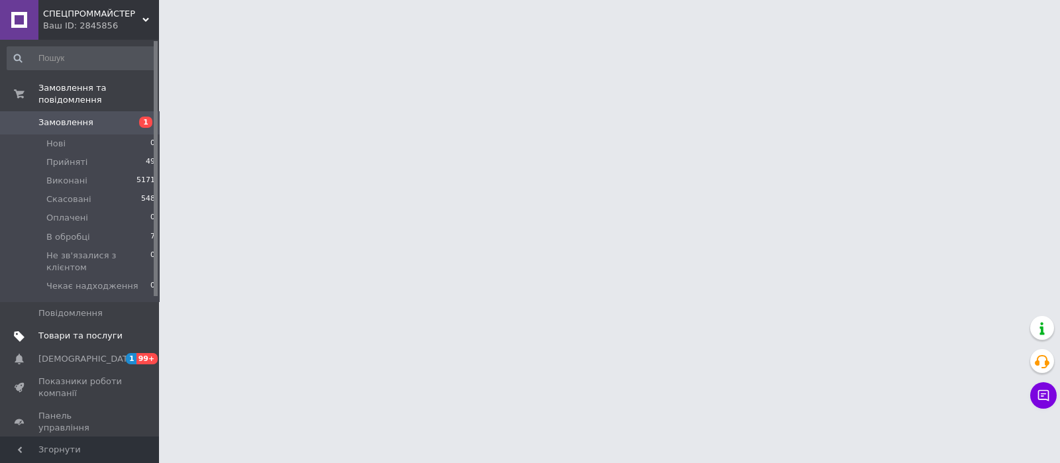
click at [90, 330] on span "Товари та послуги" at bounding box center [80, 336] width 84 height 12
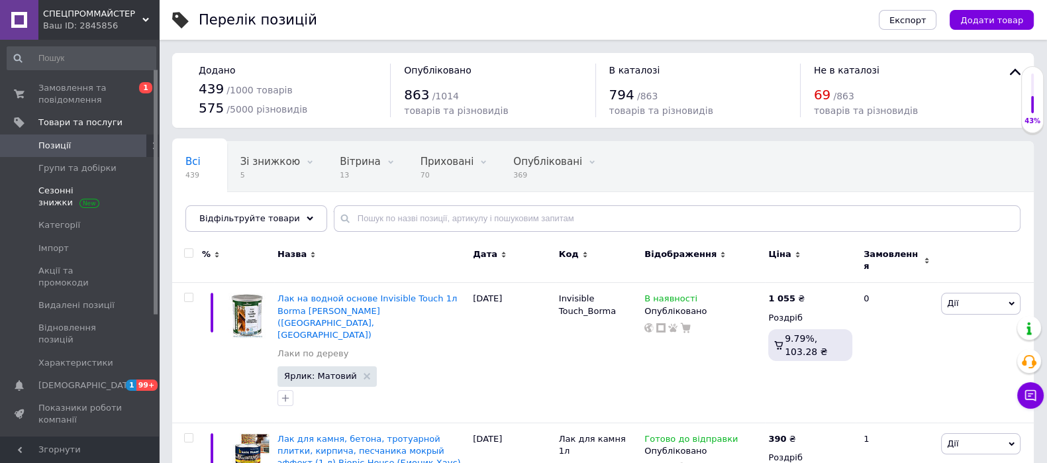
scroll to position [82, 0]
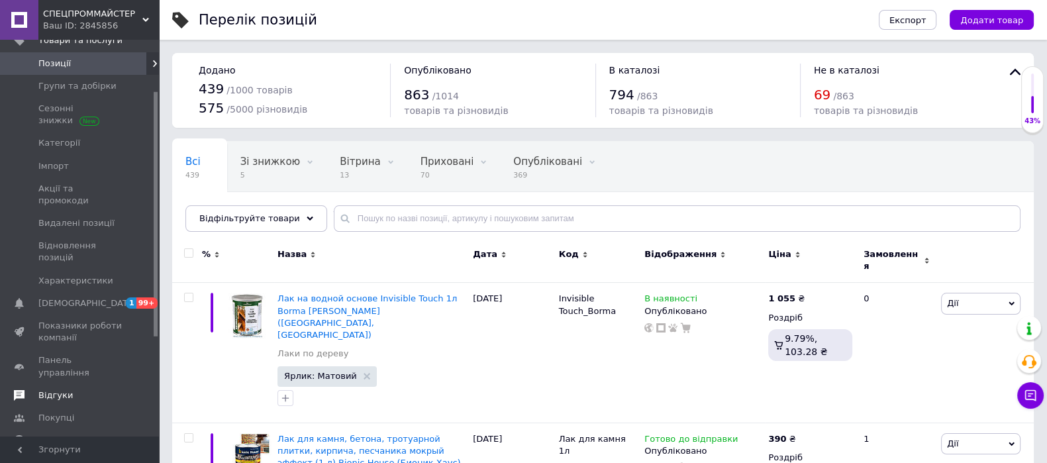
click at [91, 390] on span "Відгуки" at bounding box center [80, 396] width 84 height 12
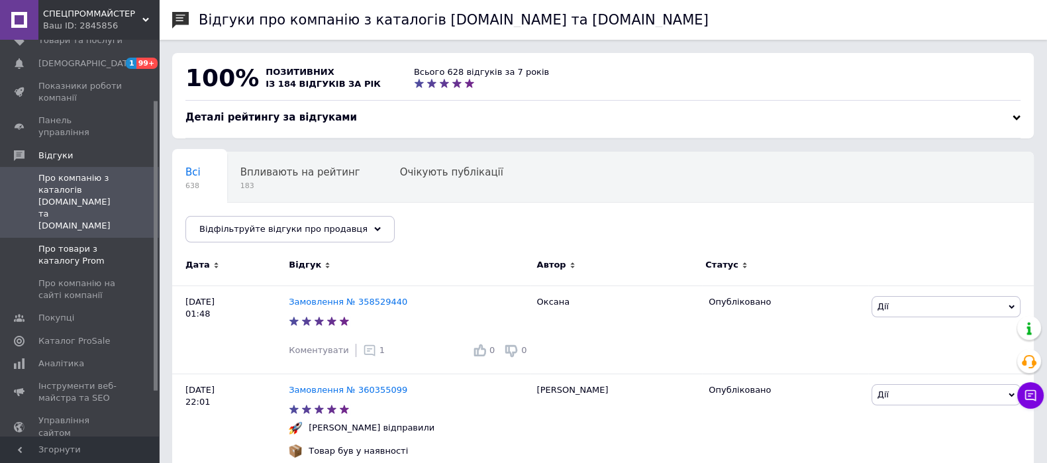
click at [66, 243] on span "Про товари з каталогу Prom" at bounding box center [80, 255] width 84 height 24
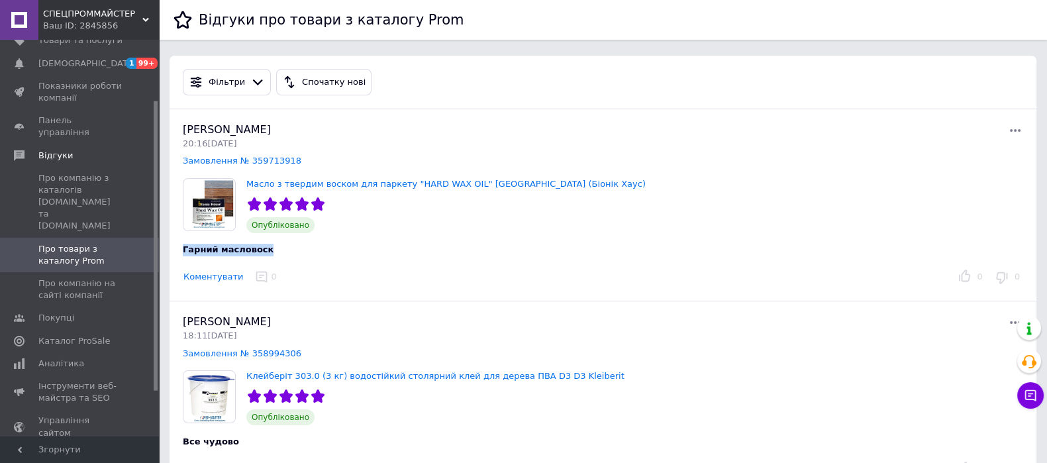
drag, startPoint x: 278, startPoint y: 246, endPoint x: 181, endPoint y: 251, distance: 97.5
click at [181, 251] on div "Гарний масловоск" at bounding box center [459, 244] width 574 height 23
copy span "Гарний масловоск"
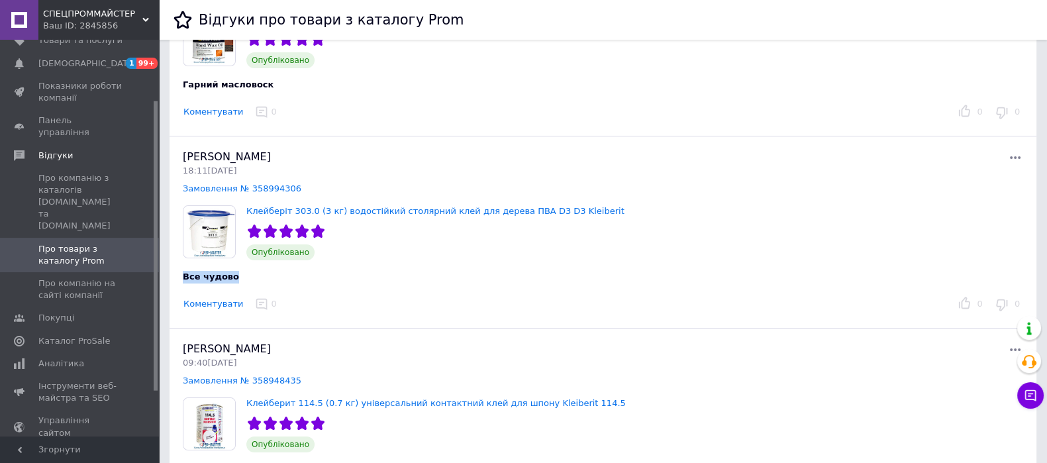
drag, startPoint x: 245, startPoint y: 273, endPoint x: 180, endPoint y: 276, distance: 65.0
click at [180, 276] on div "Все чудово" at bounding box center [459, 271] width 574 height 23
copy span "Все чудово"
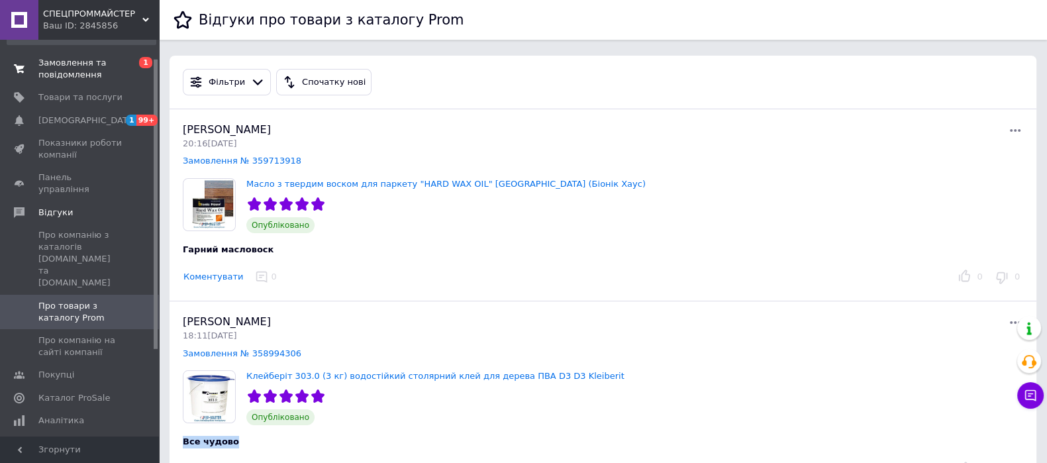
scroll to position [0, 0]
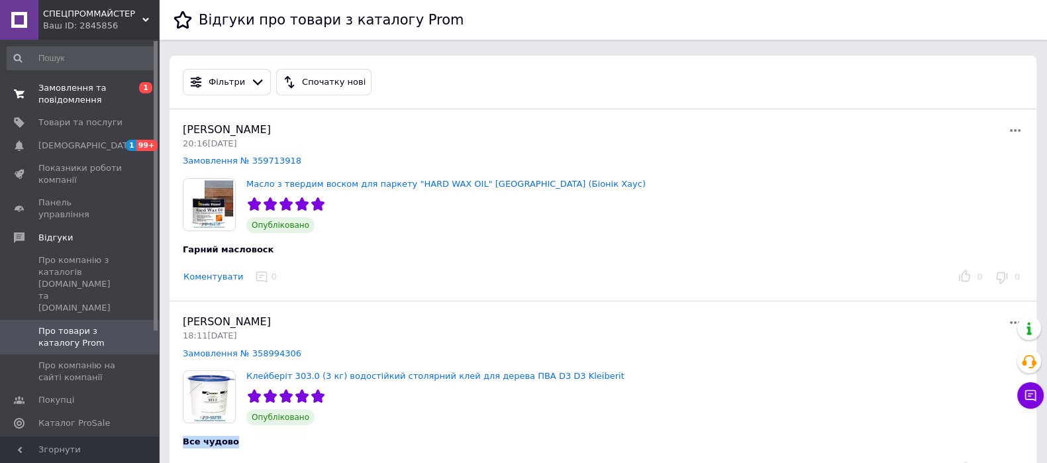
click at [74, 78] on link "Замовлення та повідомлення 0 1" at bounding box center [81, 94] width 163 height 34
